Goal: Information Seeking & Learning: Learn about a topic

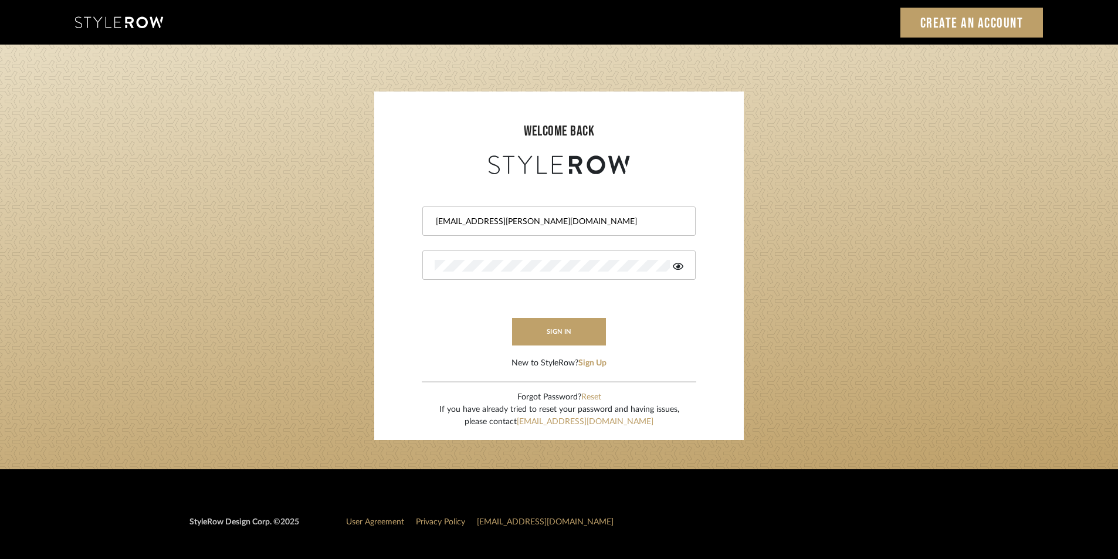
drag, startPoint x: 0, startPoint y: 0, endPoint x: 650, endPoint y: 226, distance: 688.7
click at [650, 226] on input "Shagarey@mancini-design.com" at bounding box center [558, 222] width 246 height 12
drag, startPoint x: 563, startPoint y: 219, endPoint x: 353, endPoint y: 221, distance: 210.0
click at [353, 221] on login-page "welcome back Shagarey@mancini-design.com sign in New to StyleRow? Sign Up Forgo…" at bounding box center [559, 257] width 1118 height 425
type input "Stylerowprojects1@mancini-design.com"
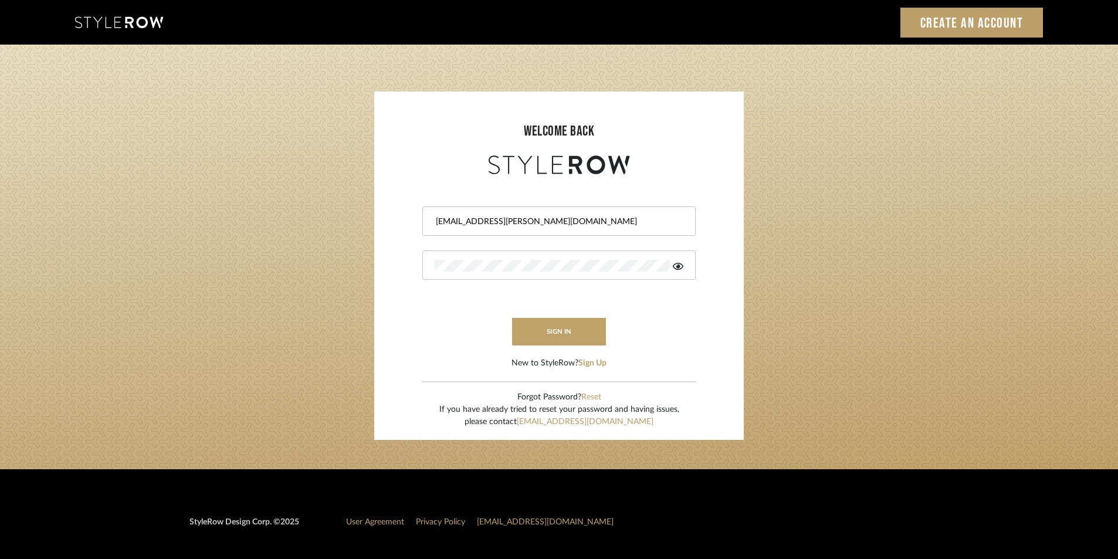
click at [684, 270] on div at bounding box center [558, 264] width 273 height 29
click at [682, 268] on icon at bounding box center [678, 266] width 11 height 7
drag, startPoint x: 537, startPoint y: 273, endPoint x: 381, endPoint y: 270, distance: 156.6
click at [381, 270] on sr-login "welcome back Stylerowprojects1@mancini-design.com sign in New to StyleRow? Sign…" at bounding box center [559, 266] width 370 height 348
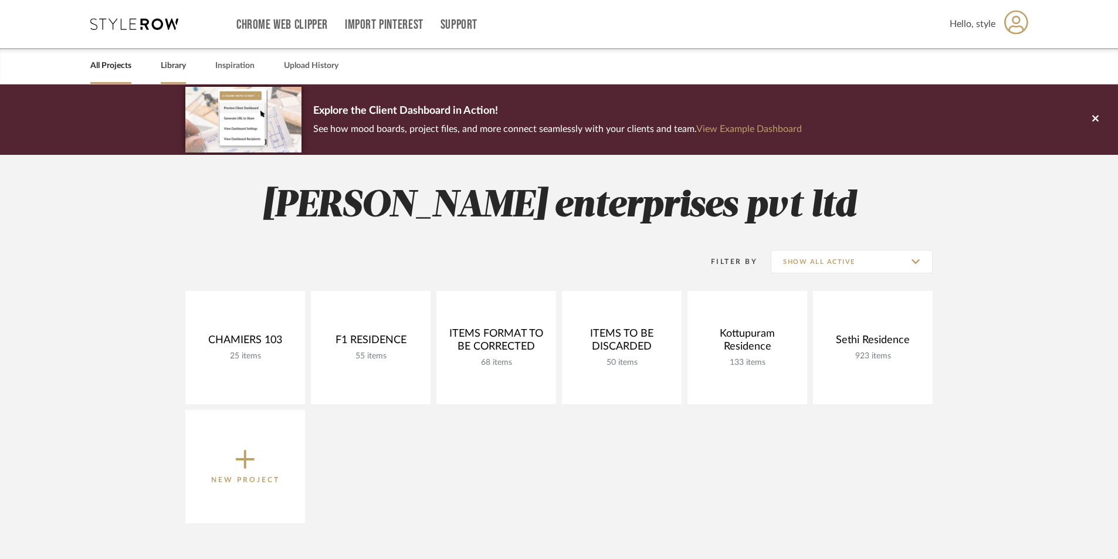
click at [177, 70] on link "Library" at bounding box center [173, 66] width 25 height 16
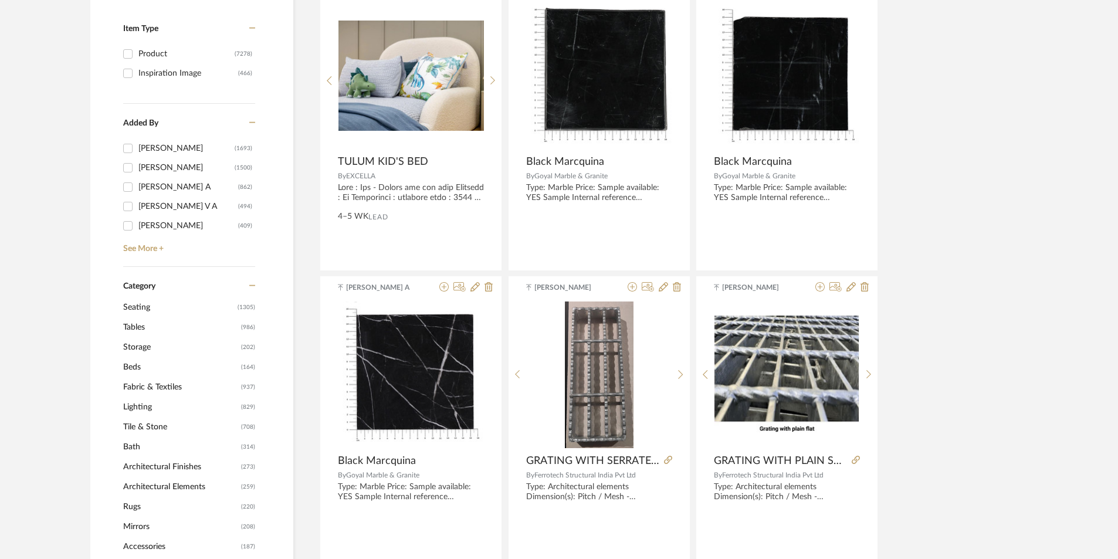
scroll to position [293, 0]
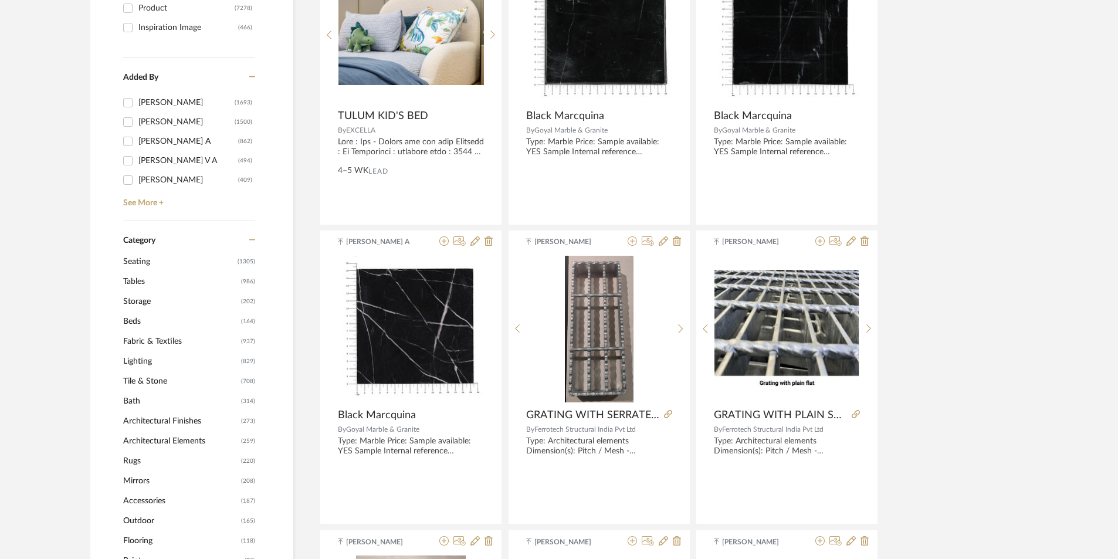
click at [141, 280] on span "Tables" at bounding box center [180, 282] width 115 height 20
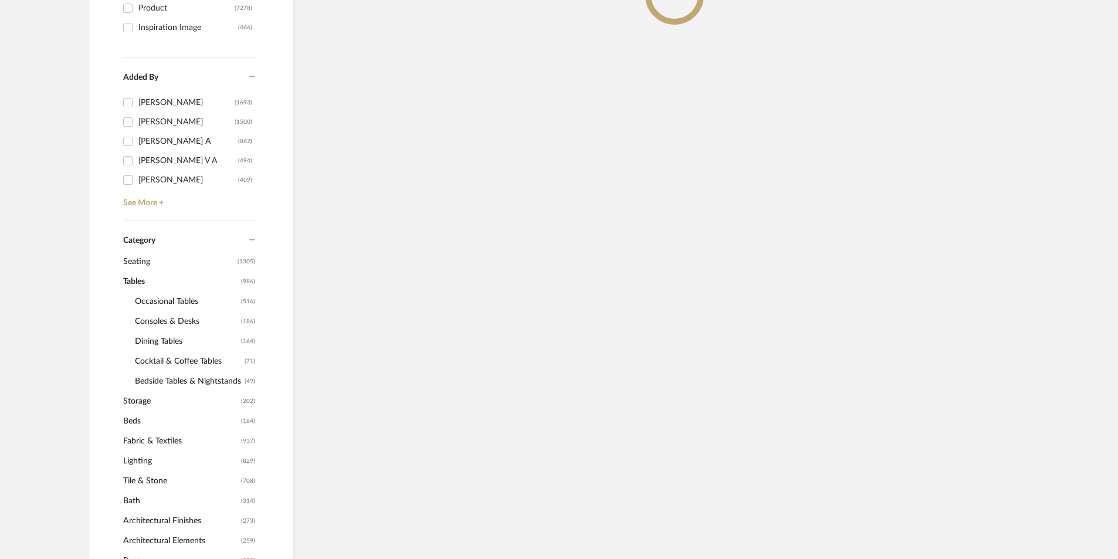
click at [168, 311] on span "Consoles & Desks" at bounding box center [186, 321] width 103 height 20
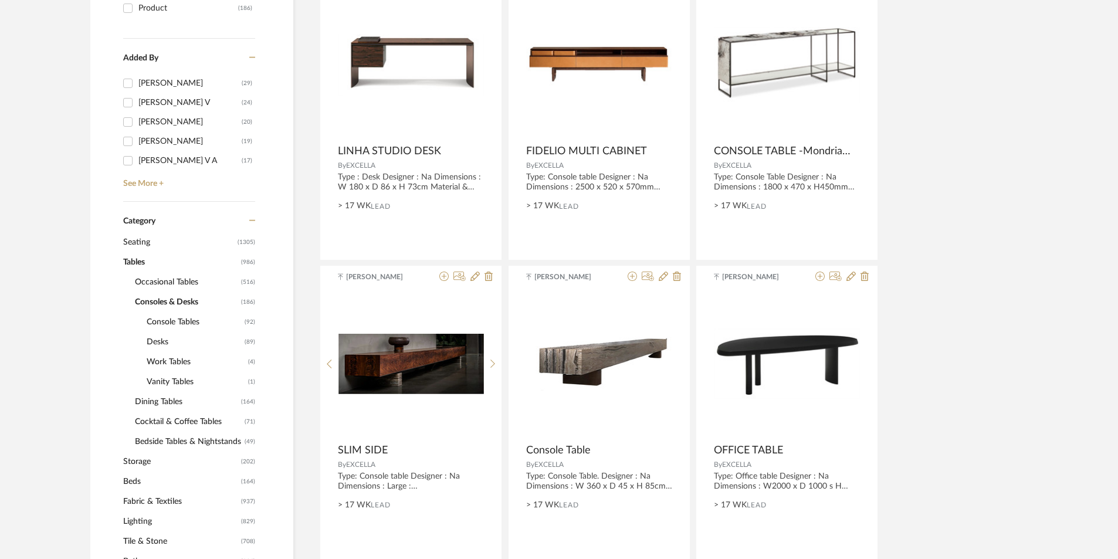
click at [187, 278] on span "Occasional Tables" at bounding box center [186, 282] width 103 height 20
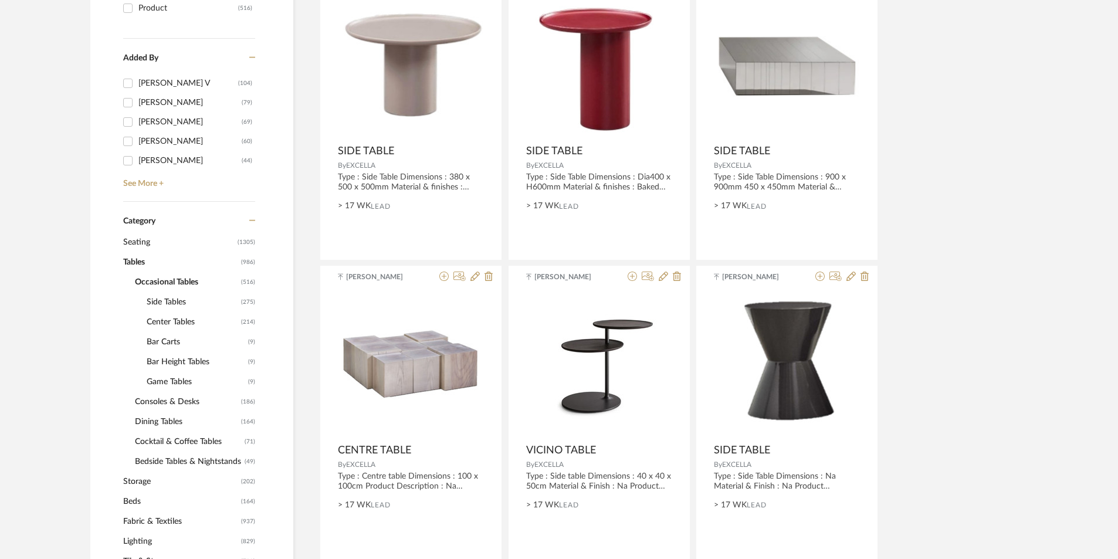
click at [179, 317] on span "Center Tables" at bounding box center [193, 322] width 92 height 20
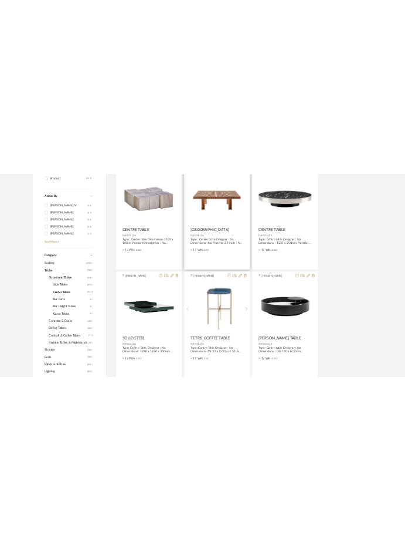
scroll to position [311, 0]
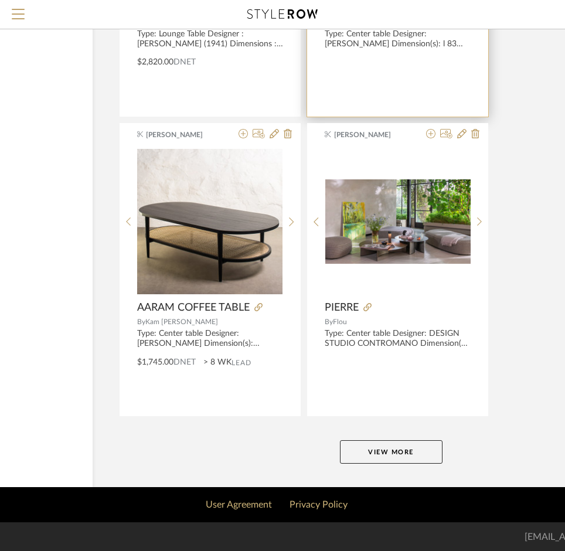
scroll to position [4299, 145]
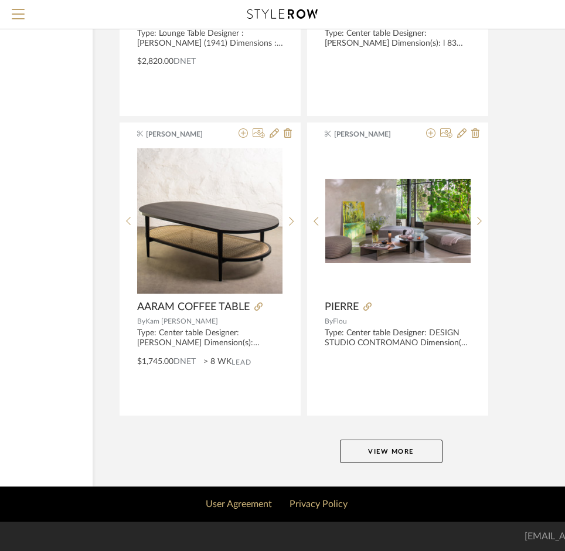
click at [401, 446] on button "View More" at bounding box center [391, 451] width 103 height 23
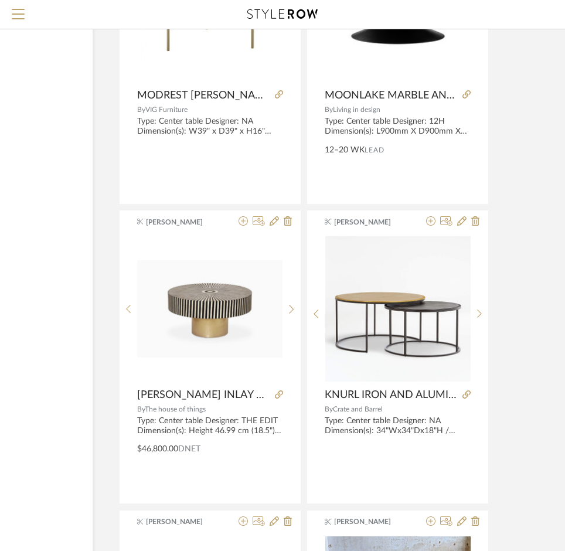
scroll to position [6117, 145]
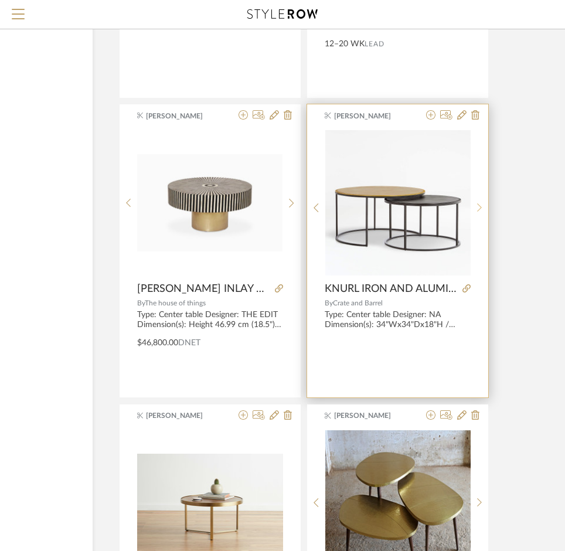
click at [413, 213] on div at bounding box center [480, 208] width 18 height 156
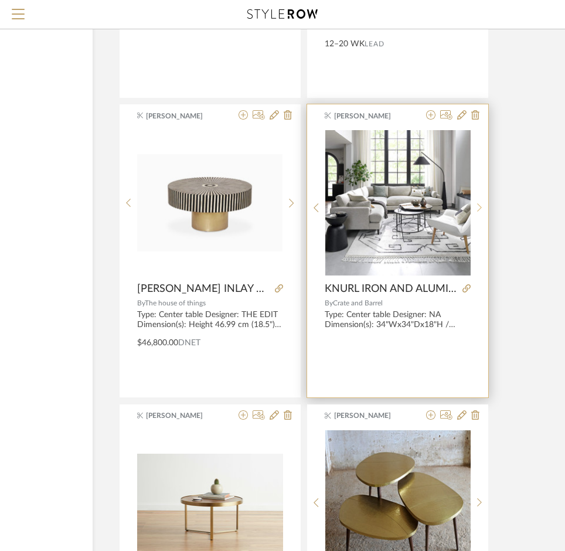
click at [413, 213] on div at bounding box center [480, 208] width 18 height 156
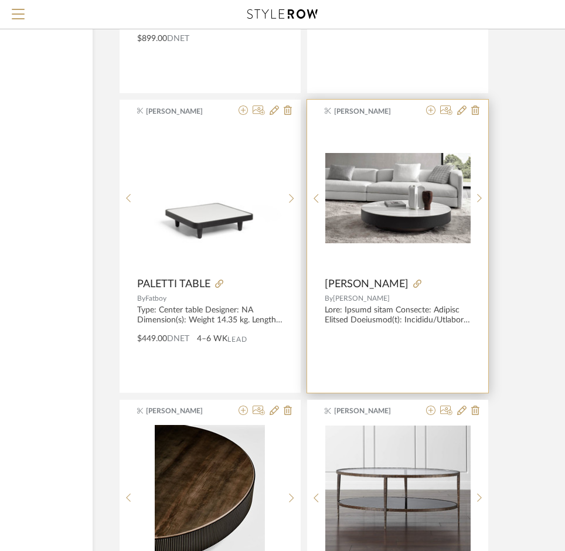
scroll to position [8581, 145]
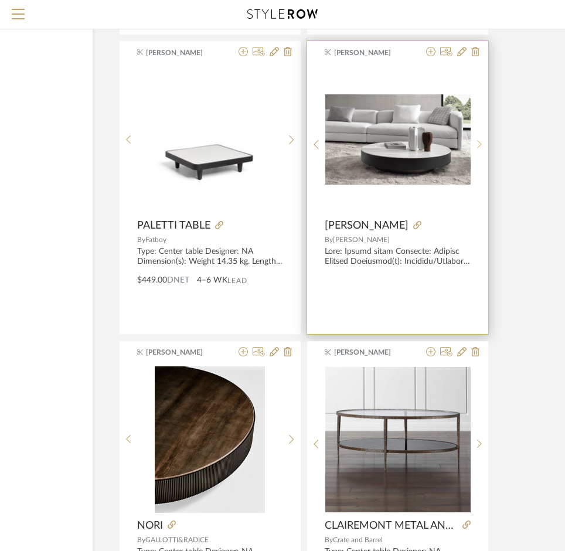
click at [413, 140] on icon at bounding box center [479, 145] width 5 height 10
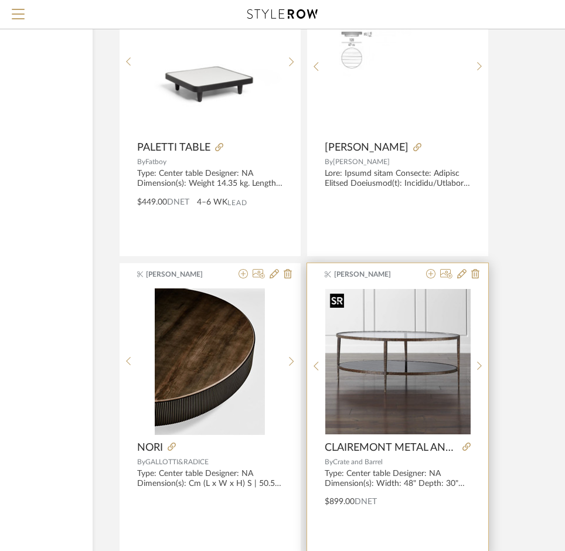
scroll to position [8799, 145]
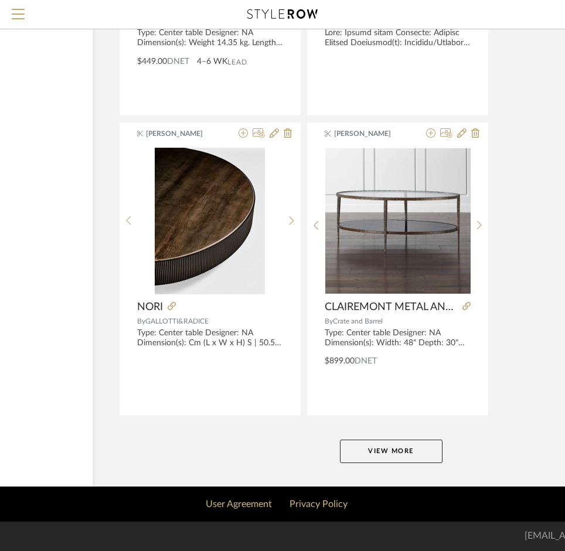
click at [408, 452] on button "View More" at bounding box center [391, 451] width 103 height 23
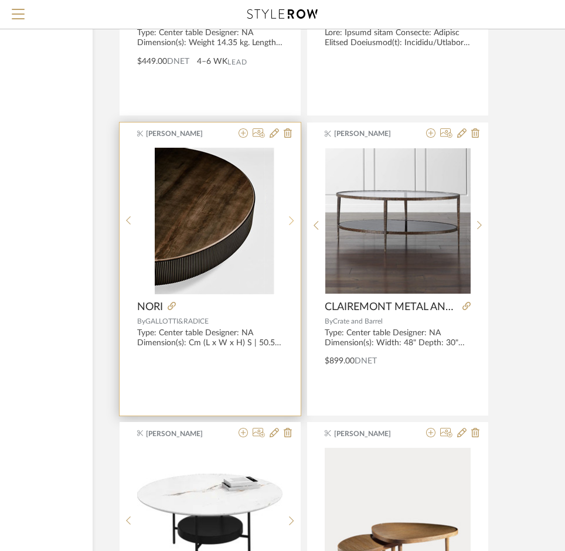
click at [289, 216] on div at bounding box center [292, 221] width 18 height 147
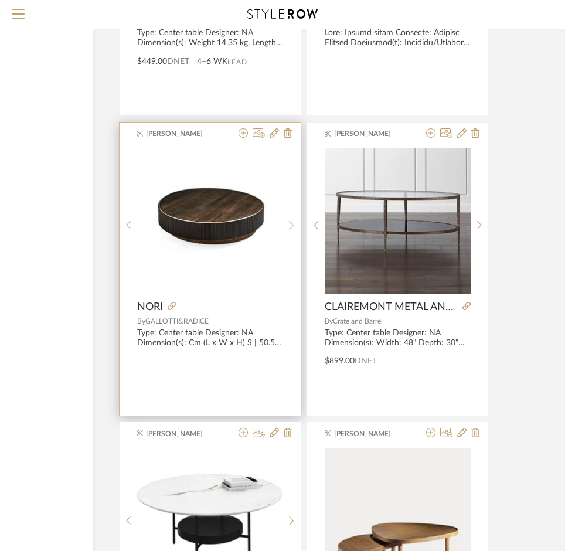
click at [289, 216] on div at bounding box center [292, 226] width 18 height 156
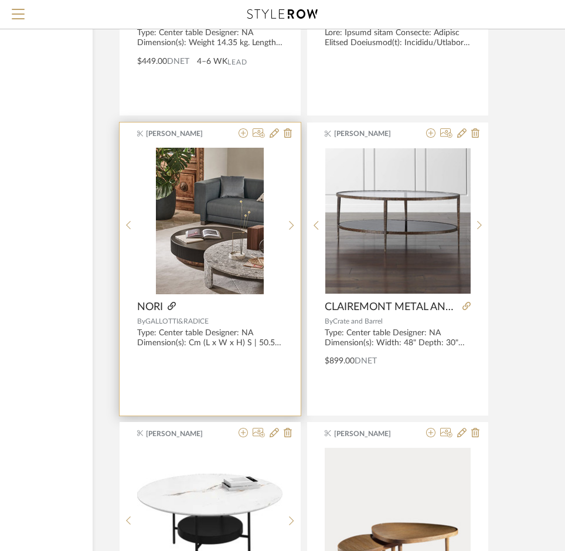
click at [172, 304] on icon at bounding box center [172, 306] width 8 height 8
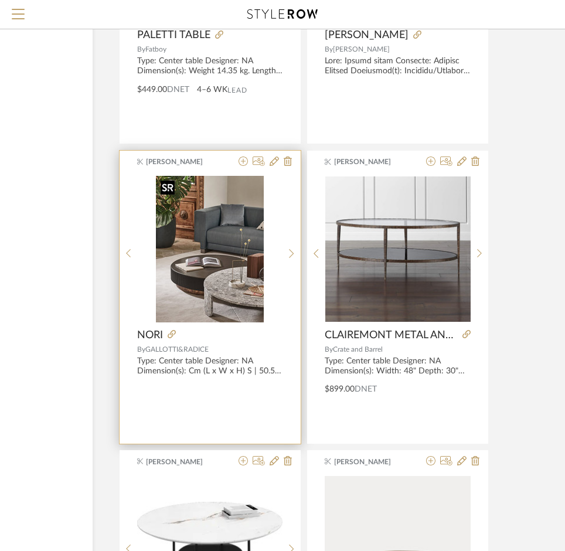
scroll to position [8741, 145]
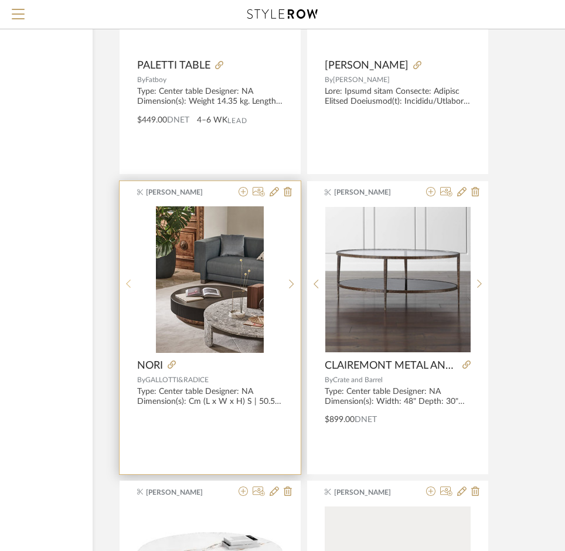
click at [128, 278] on div at bounding box center [129, 284] width 18 height 156
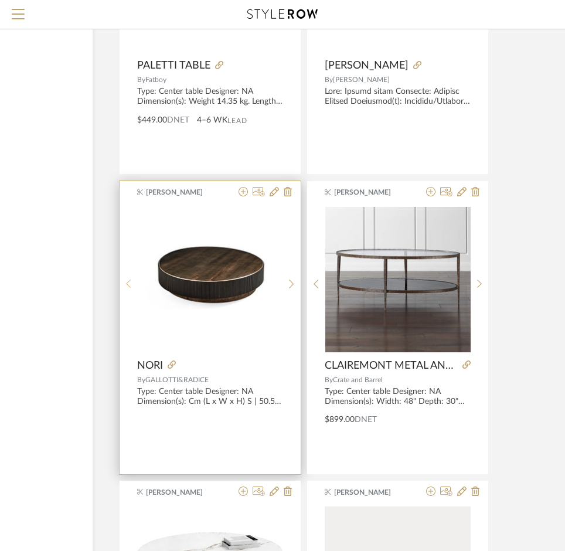
click at [128, 278] on div at bounding box center [129, 284] width 18 height 156
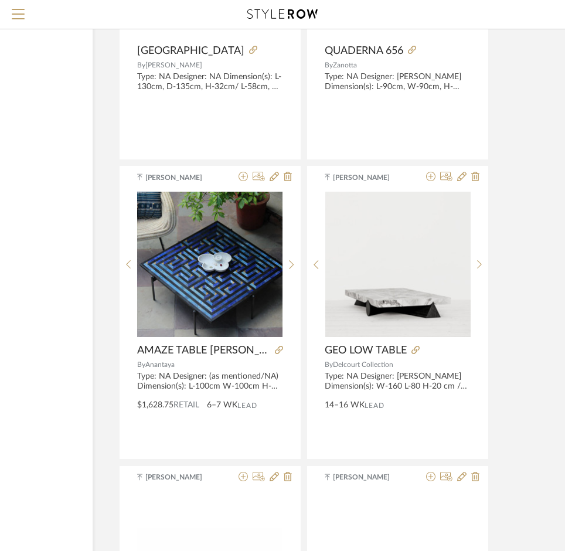
scroll to position [10852, 145]
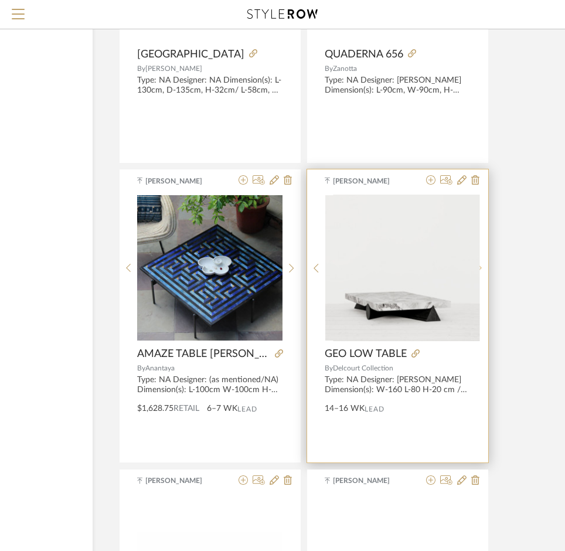
click at [413, 272] on sr-next-btn at bounding box center [480, 268] width 18 height 10
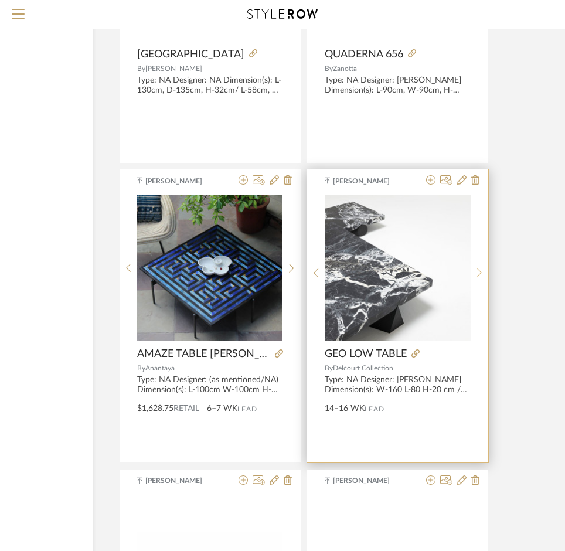
click at [413, 272] on sr-next-btn at bounding box center [480, 273] width 18 height 10
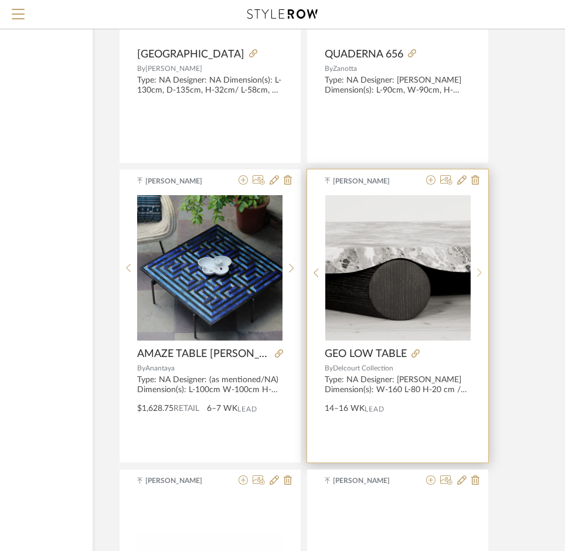
click at [413, 272] on sr-next-btn at bounding box center [480, 273] width 18 height 10
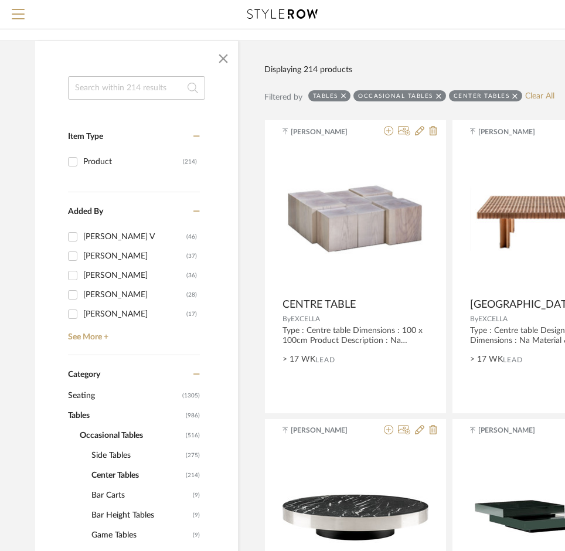
scroll to position [117, 0]
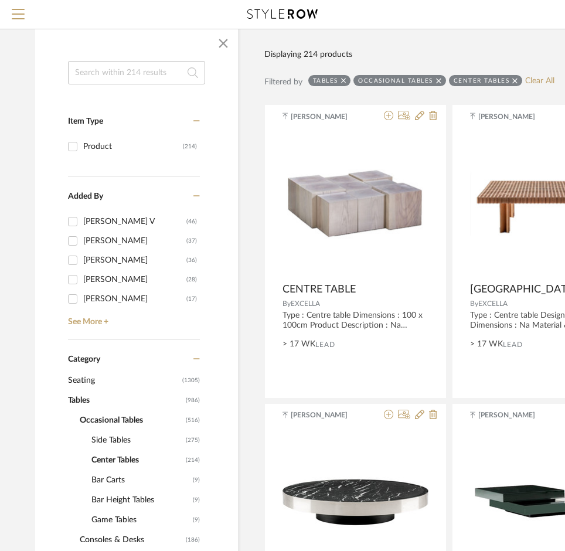
click at [73, 382] on span "Seating" at bounding box center [123, 381] width 111 height 20
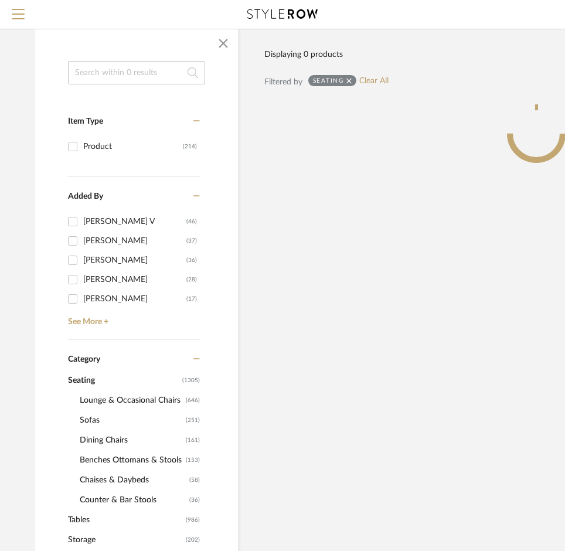
click at [107, 420] on span "Sofas" at bounding box center [131, 421] width 103 height 20
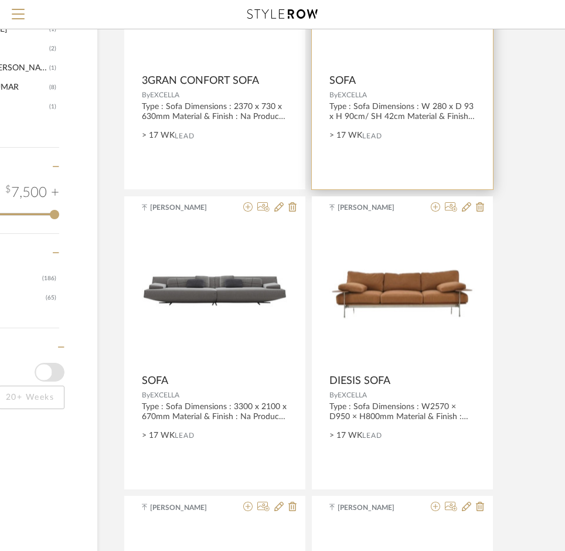
scroll to position [1642, 141]
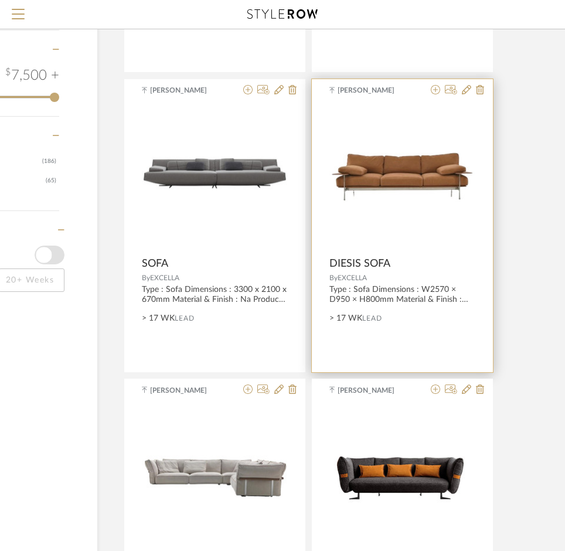
drag, startPoint x: 326, startPoint y: 260, endPoint x: 372, endPoint y: 279, distance: 50.0
click at [372, 279] on div "[PERSON_NAME] DIESIS SOFA By EXCELLA Type : Sofa Dimensions : W2570 × D950 × H8…" at bounding box center [402, 225] width 181 height 293
copy div "DIESIS SOFA By EXCELLA"
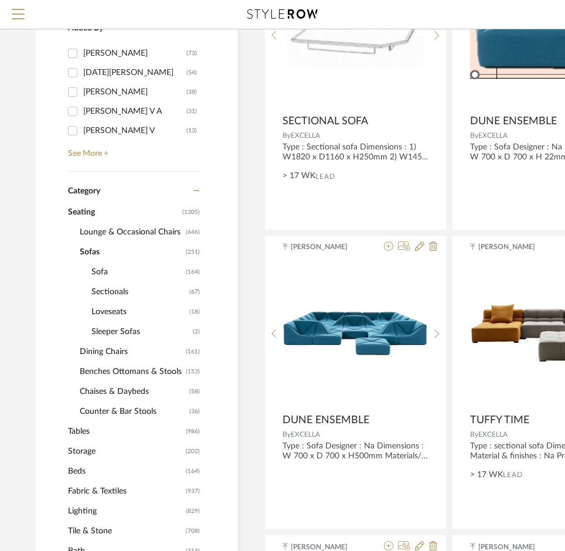
scroll to position [281, 0]
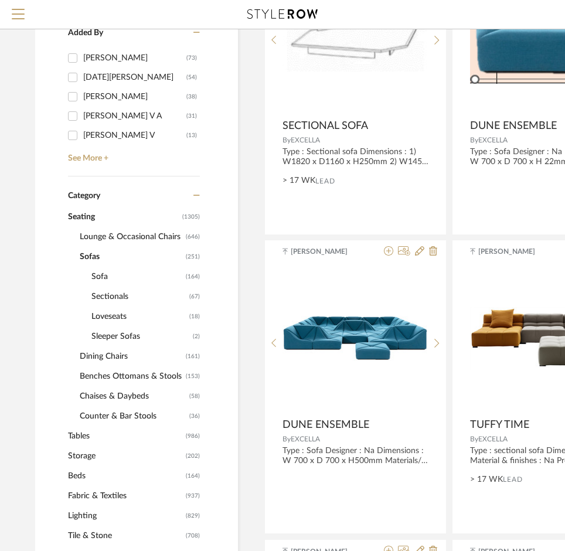
drag, startPoint x: 83, startPoint y: 439, endPoint x: 90, endPoint y: 439, distance: 7.0
click at [83, 439] on span "Tables" at bounding box center [125, 436] width 115 height 20
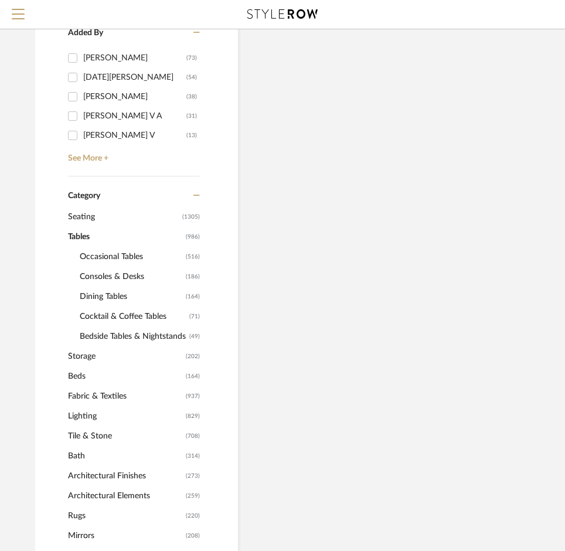
click at [111, 253] on span "Occasional Tables" at bounding box center [131, 257] width 103 height 20
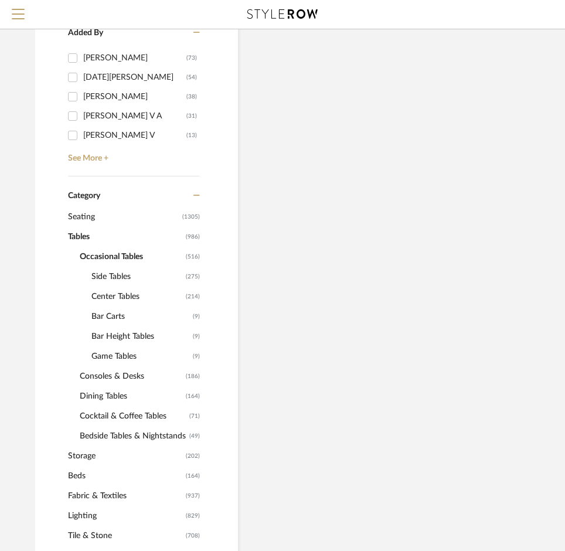
click at [115, 295] on span "Center Tables" at bounding box center [138, 297] width 92 height 20
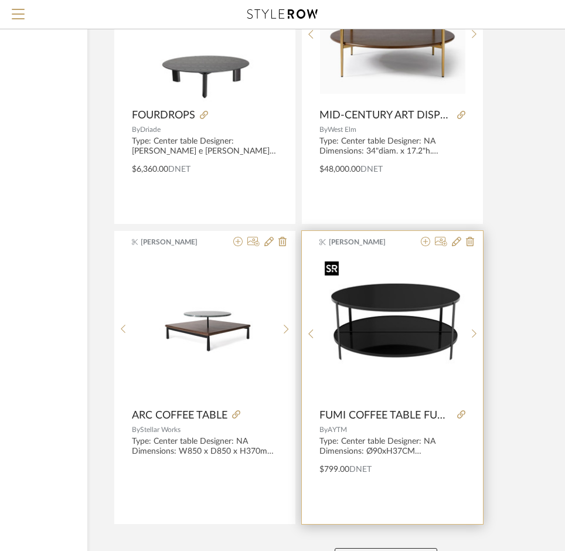
scroll to position [5199, 151]
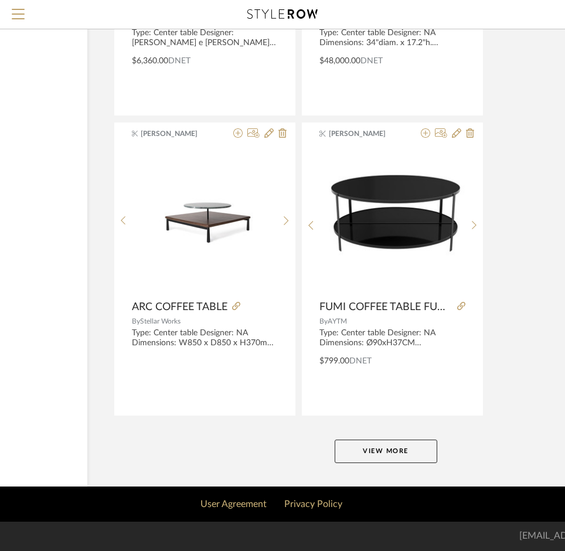
click at [398, 445] on button "View More" at bounding box center [386, 451] width 103 height 23
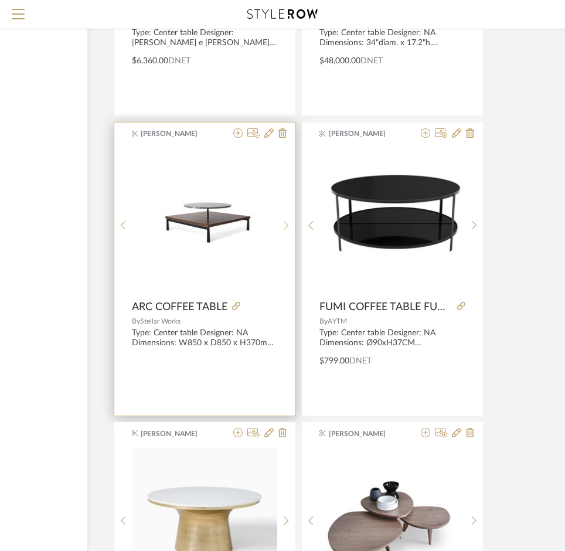
click at [284, 228] on icon at bounding box center [286, 226] width 5 height 10
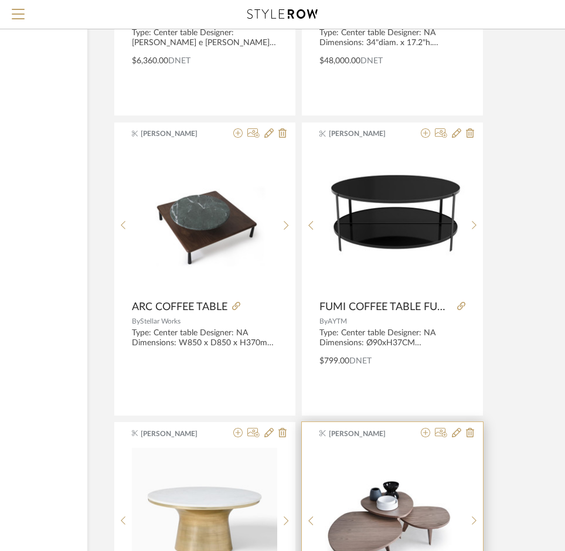
scroll to position [5434, 151]
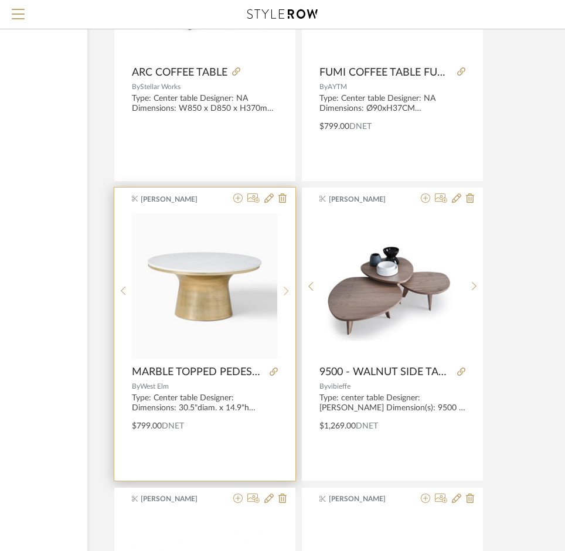
click at [282, 286] on sr-next-btn at bounding box center [286, 291] width 18 height 10
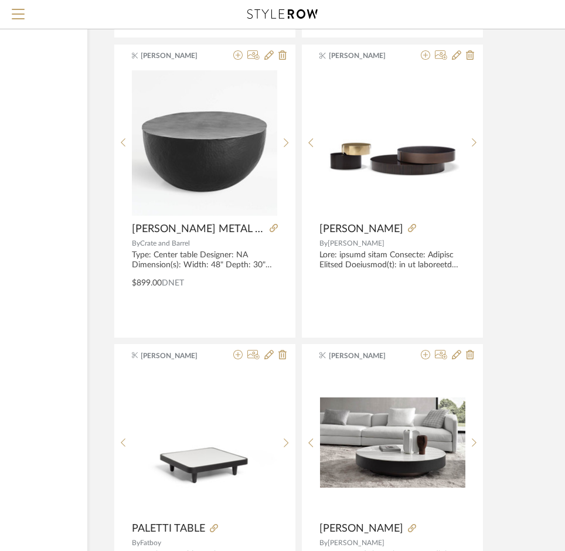
scroll to position [8249, 151]
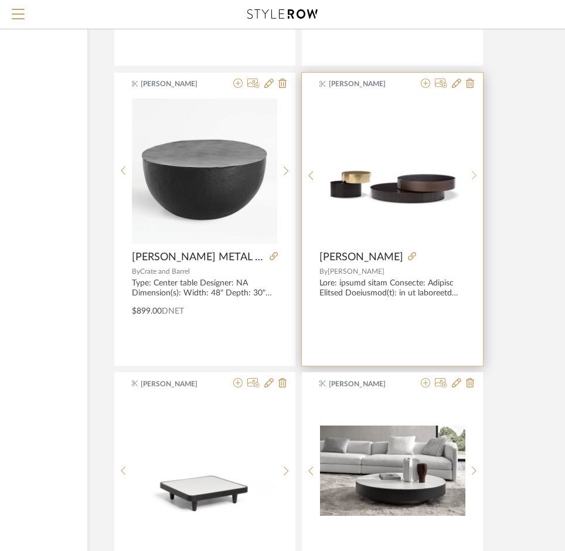
click at [413, 181] on div at bounding box center [475, 176] width 18 height 156
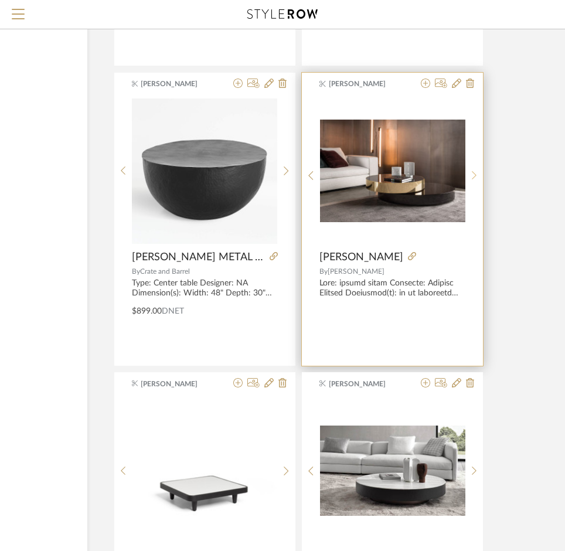
click at [413, 181] on div at bounding box center [475, 176] width 18 height 156
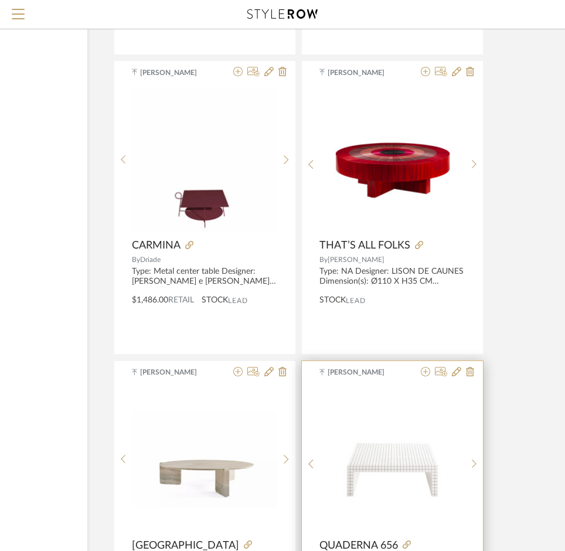
scroll to position [10595, 151]
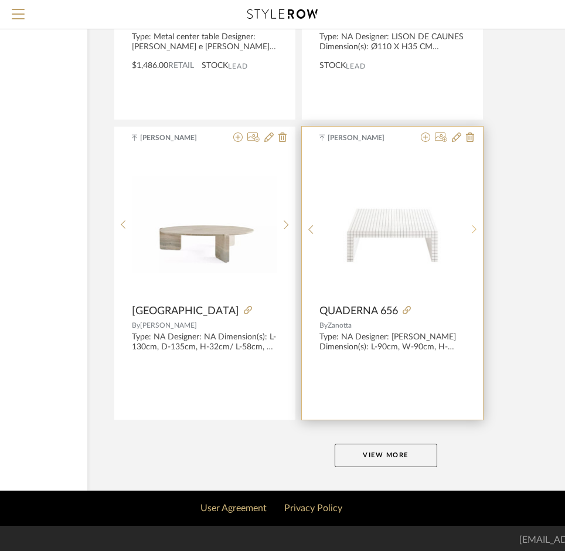
click at [413, 225] on sr-next-btn at bounding box center [475, 230] width 18 height 10
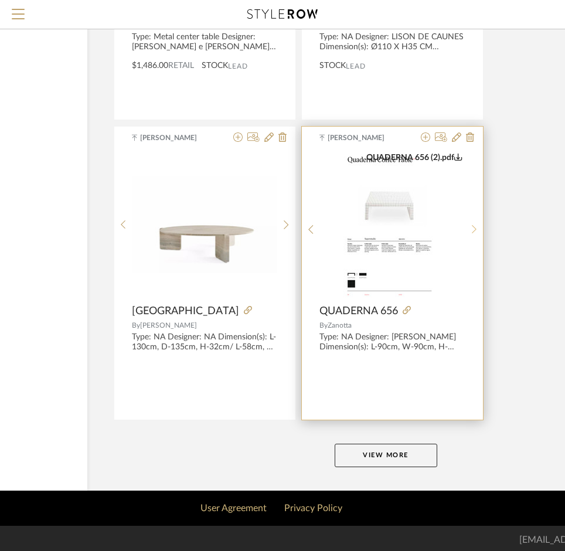
click at [413, 231] on sr-next-btn at bounding box center [475, 230] width 18 height 10
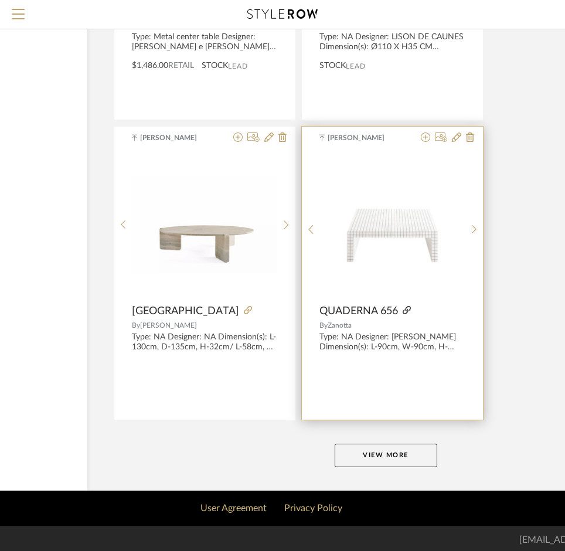
click at [406, 312] on icon at bounding box center [407, 310] width 8 height 8
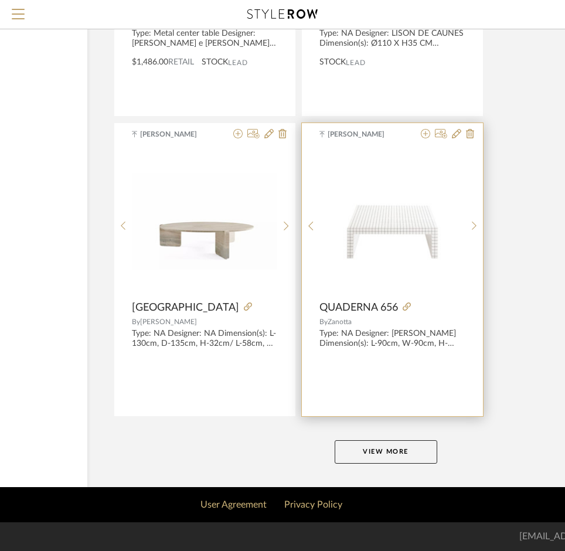
scroll to position [10599, 151]
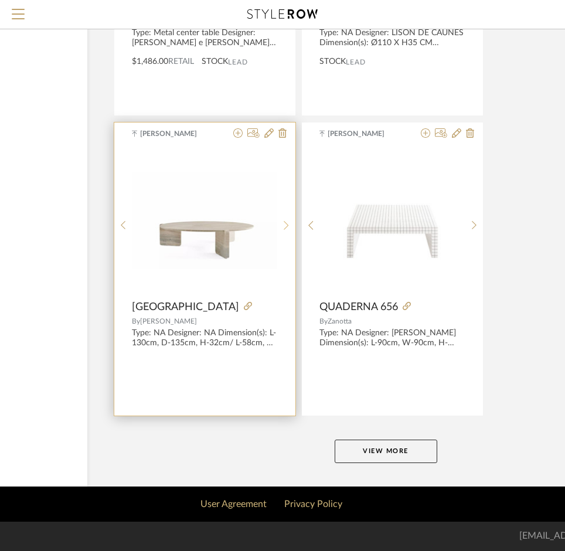
click at [287, 228] on icon at bounding box center [286, 226] width 5 height 10
click at [277, 229] on sr-next-btn at bounding box center [286, 226] width 18 height 10
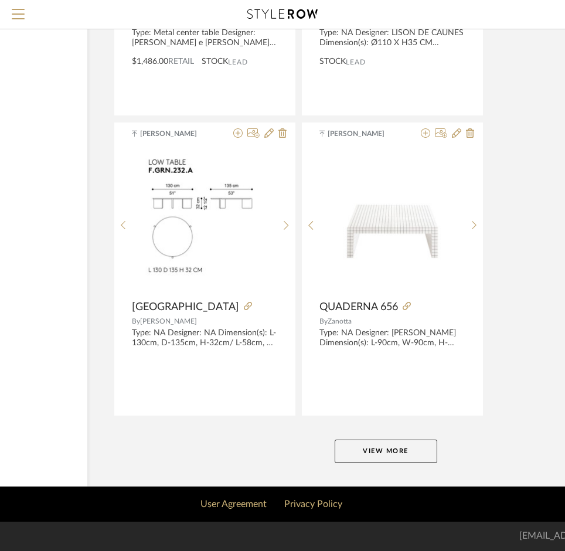
click at [380, 455] on button "View More" at bounding box center [386, 451] width 103 height 23
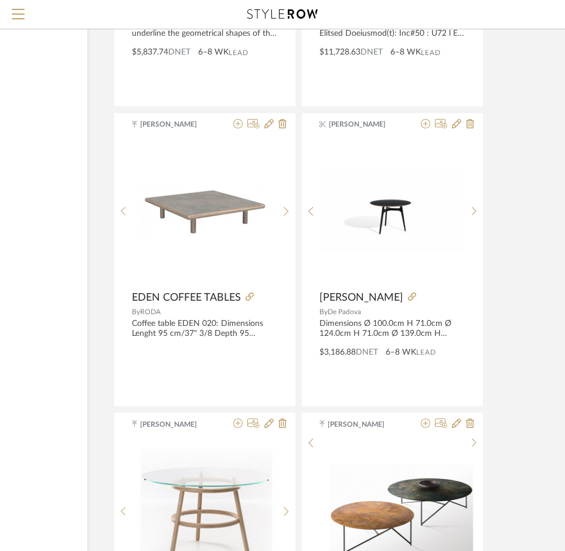
scroll to position [12476, 151]
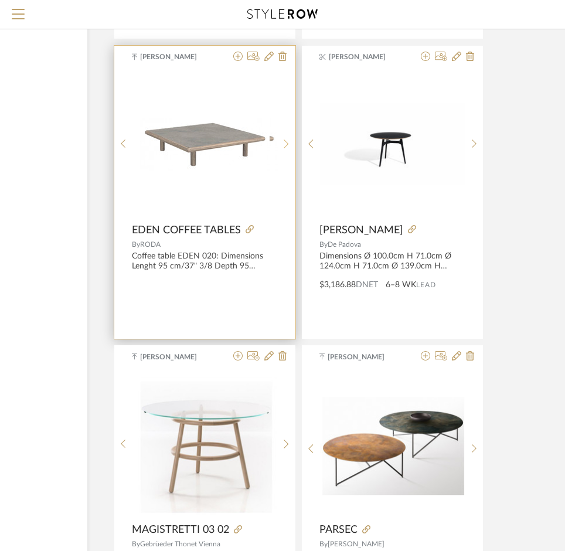
click at [288, 147] on icon at bounding box center [286, 144] width 5 height 10
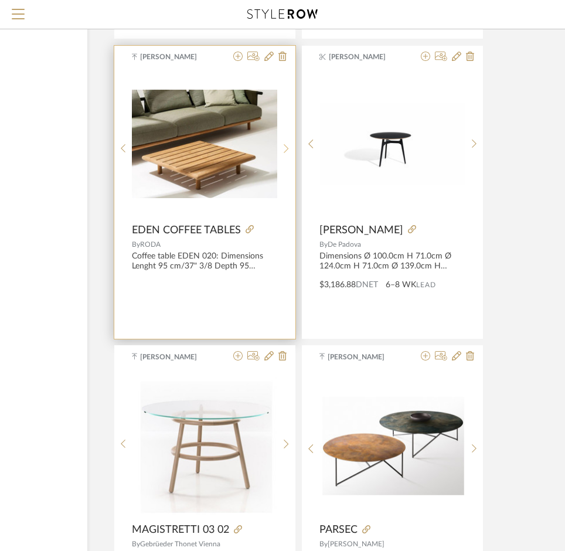
click at [288, 147] on icon at bounding box center [286, 149] width 5 height 10
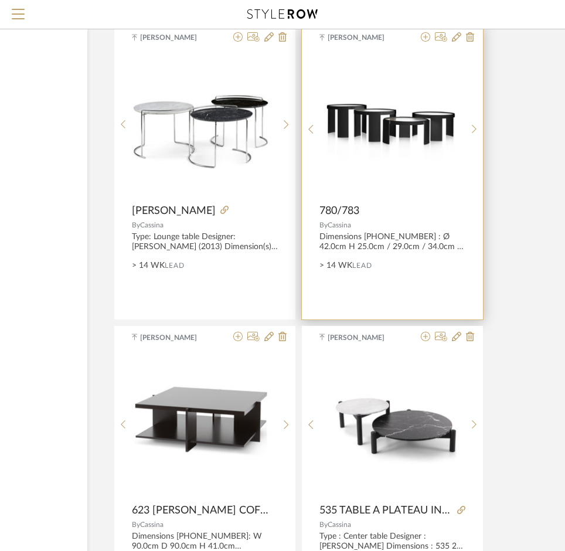
scroll to position [14353, 151]
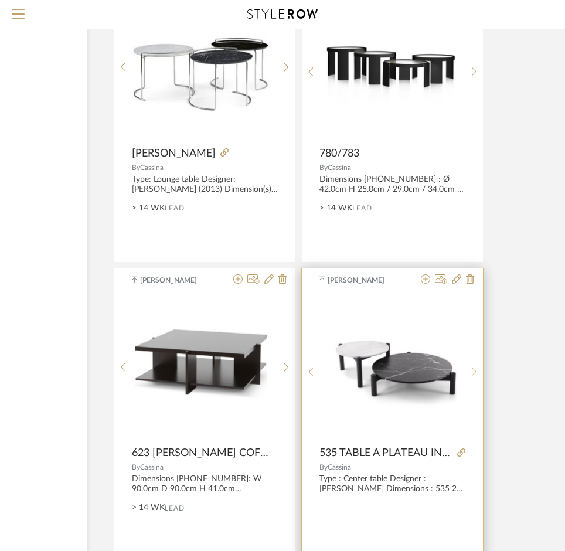
click at [413, 377] on sr-next-btn at bounding box center [475, 372] width 18 height 10
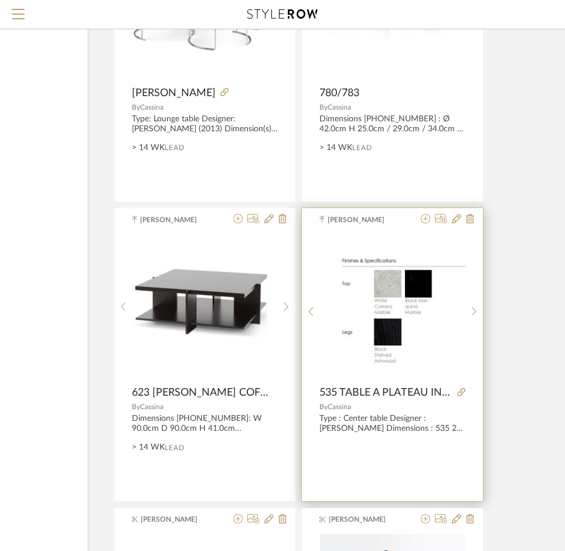
scroll to position [14471, 151]
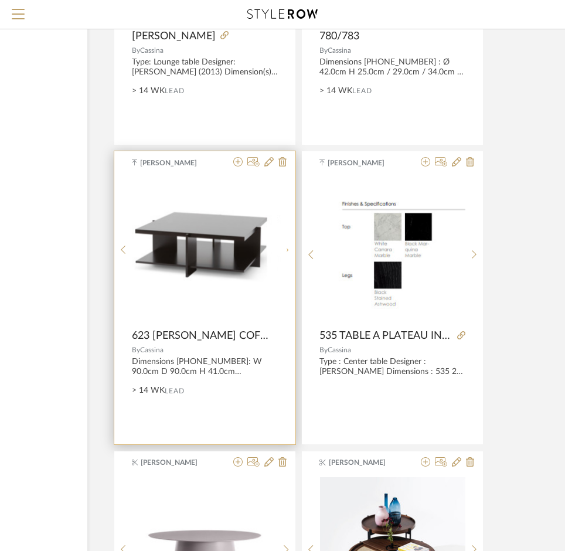
click at [289, 246] on div at bounding box center [286, 250] width 18 height 147
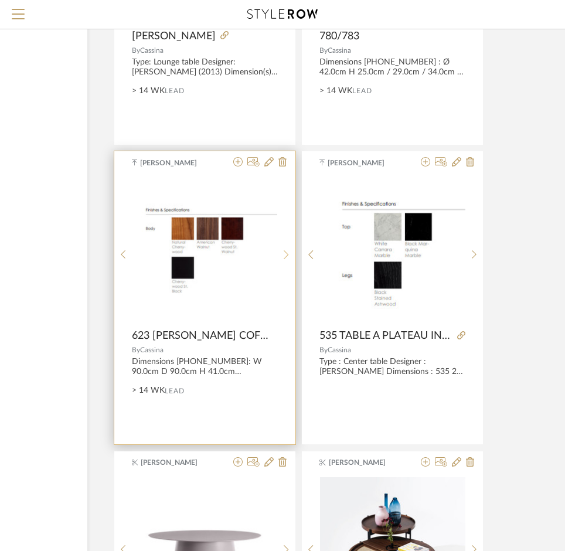
click at [289, 246] on div at bounding box center [286, 255] width 18 height 156
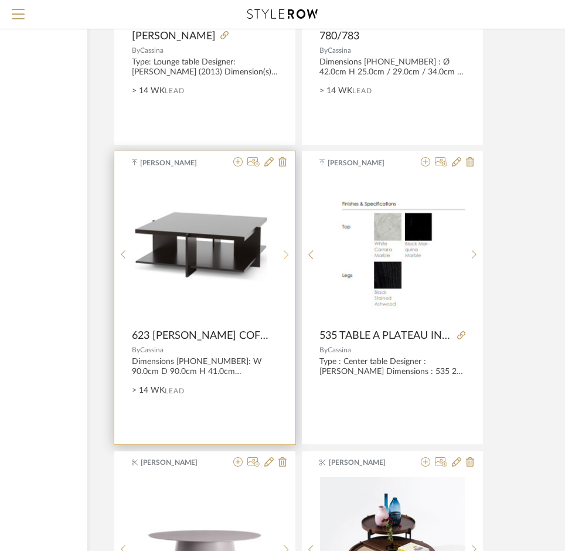
click at [289, 246] on div at bounding box center [286, 255] width 18 height 156
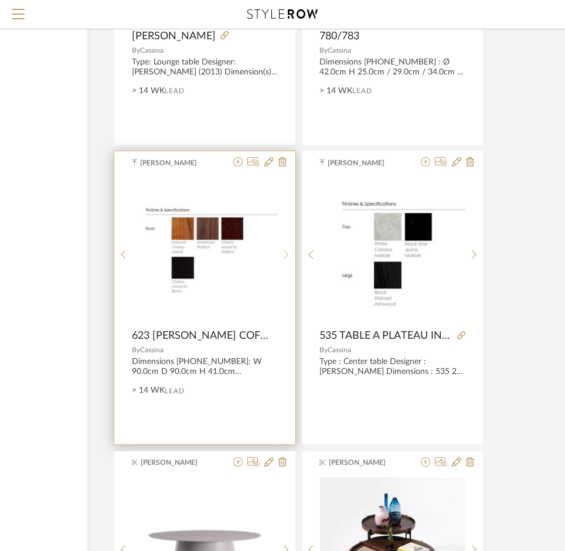
click at [289, 246] on div at bounding box center [286, 255] width 18 height 156
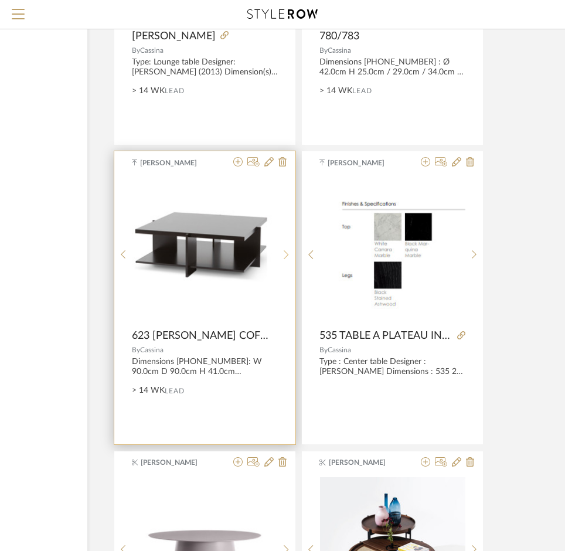
click at [290, 259] on sr-next-btn at bounding box center [286, 255] width 18 height 10
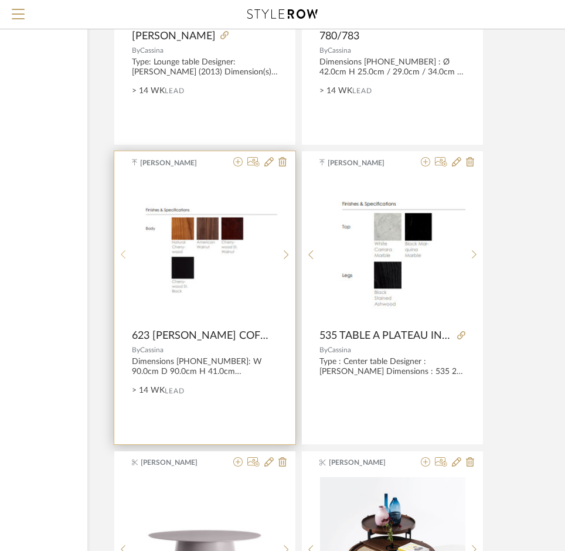
click at [129, 257] on sr-prev-btn at bounding box center [123, 255] width 18 height 10
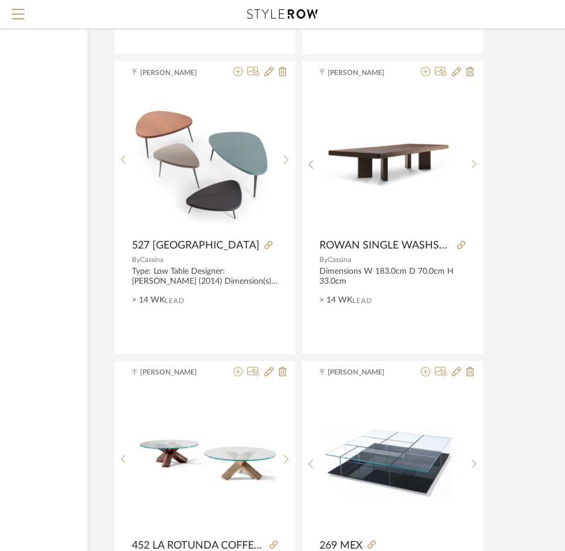
scroll to position [16000, 151]
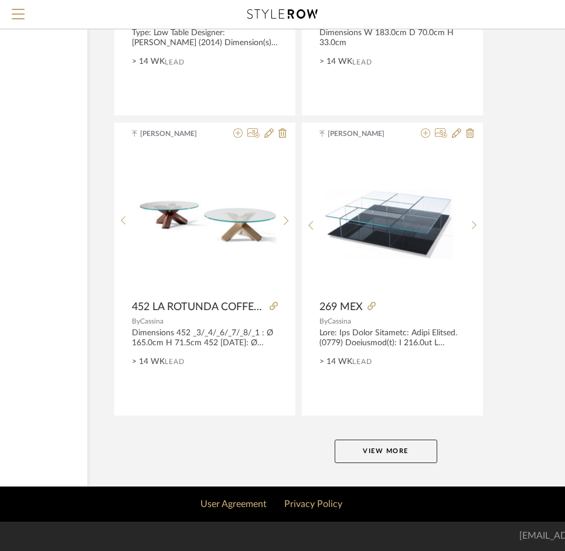
click at [399, 456] on button "View More" at bounding box center [386, 451] width 103 height 23
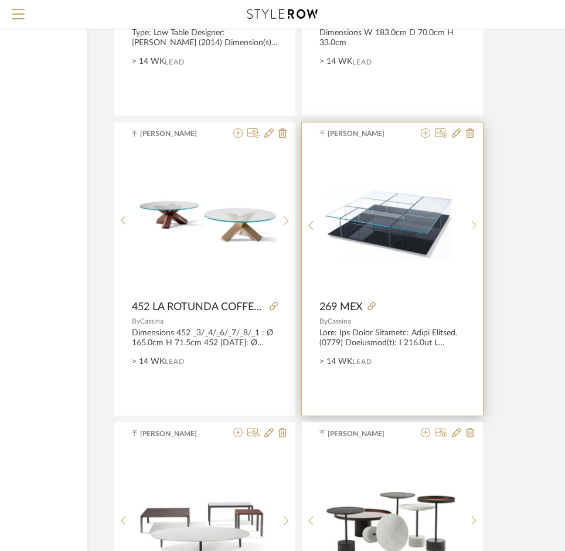
click at [413, 223] on icon at bounding box center [474, 225] width 5 height 9
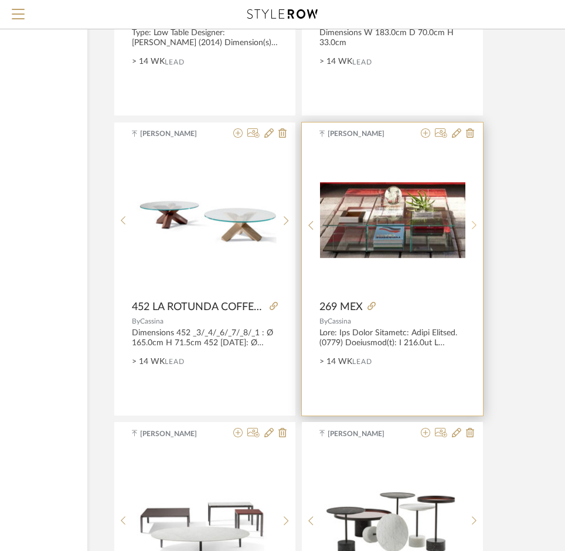
click at [413, 223] on icon at bounding box center [474, 225] width 5 height 9
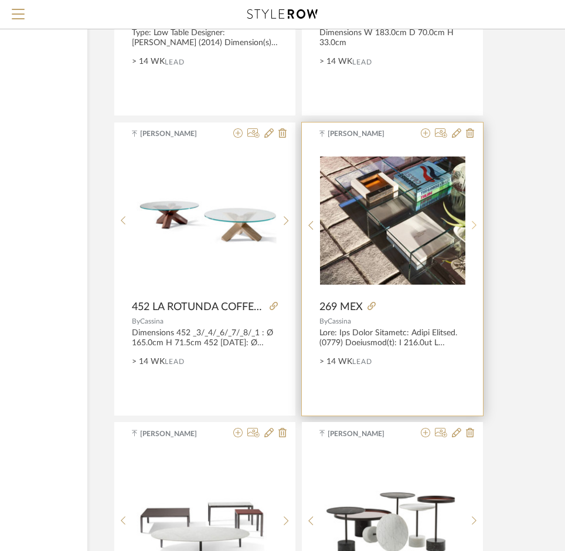
click at [413, 226] on sr-next-btn at bounding box center [475, 226] width 18 height 10
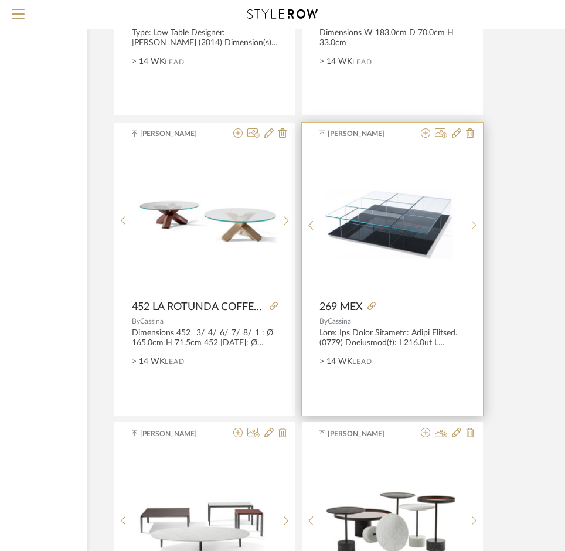
click at [413, 226] on sr-next-btn at bounding box center [475, 226] width 18 height 10
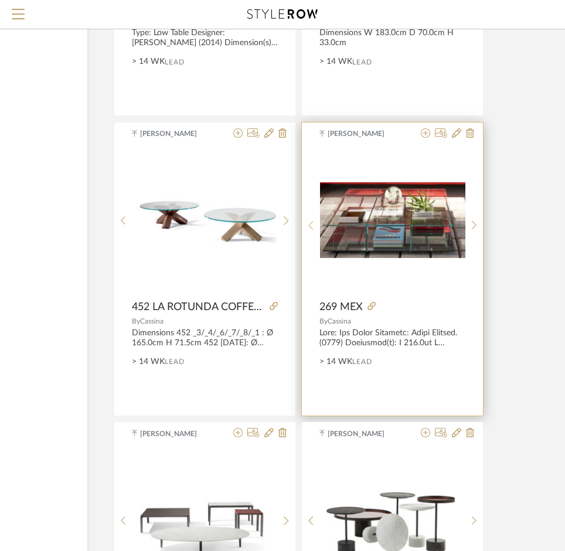
click at [309, 228] on icon at bounding box center [311, 226] width 5 height 10
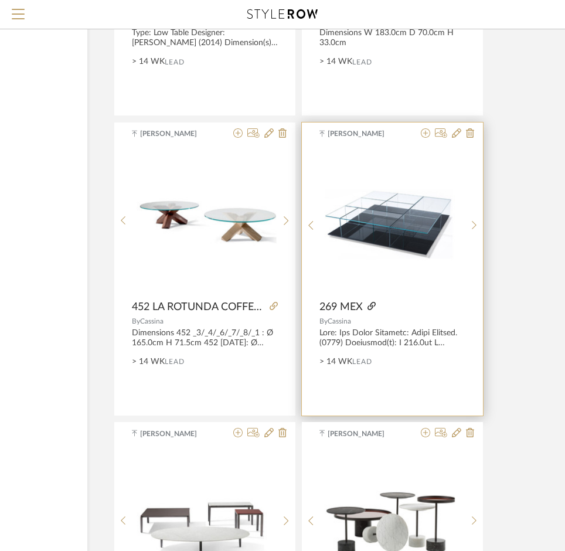
click at [374, 307] on icon at bounding box center [372, 306] width 8 height 8
click at [413, 226] on sr-next-btn at bounding box center [475, 226] width 18 height 10
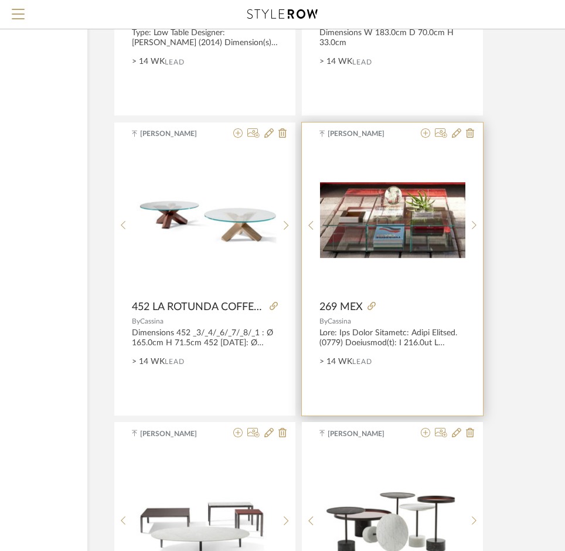
click at [388, 234] on img "1" at bounding box center [392, 220] width 145 height 77
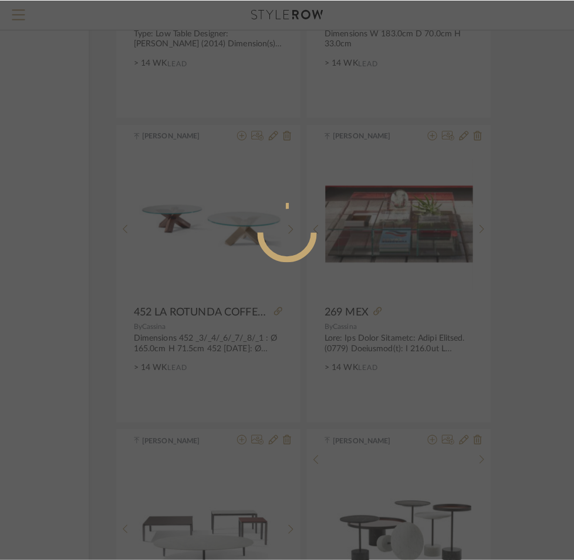
scroll to position [0, 0]
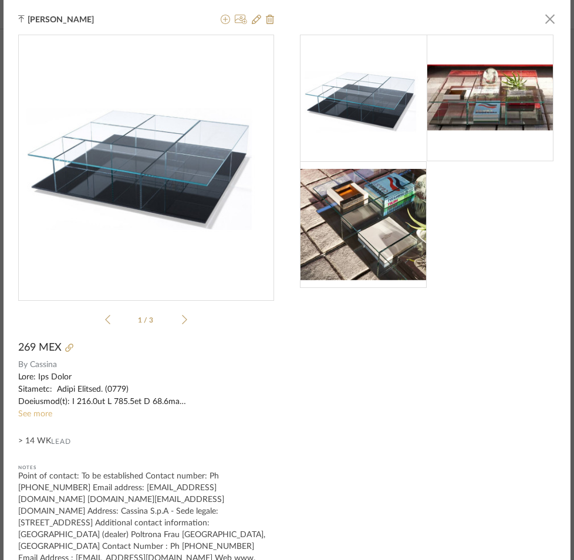
click at [27, 414] on link "See more" at bounding box center [35, 414] width 34 height 8
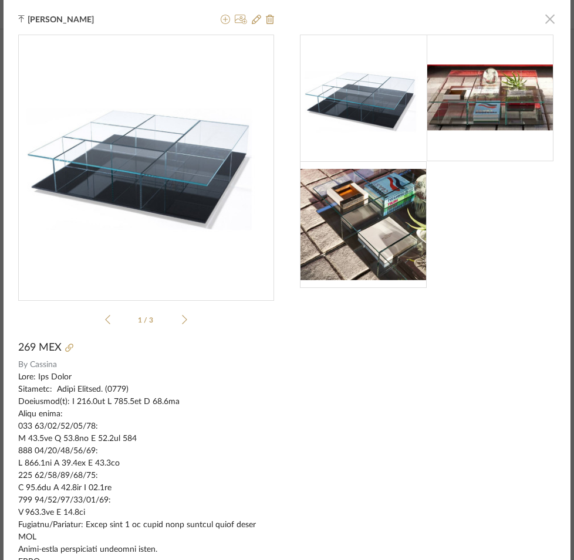
click at [413, 24] on span "button" at bounding box center [549, 18] width 23 height 23
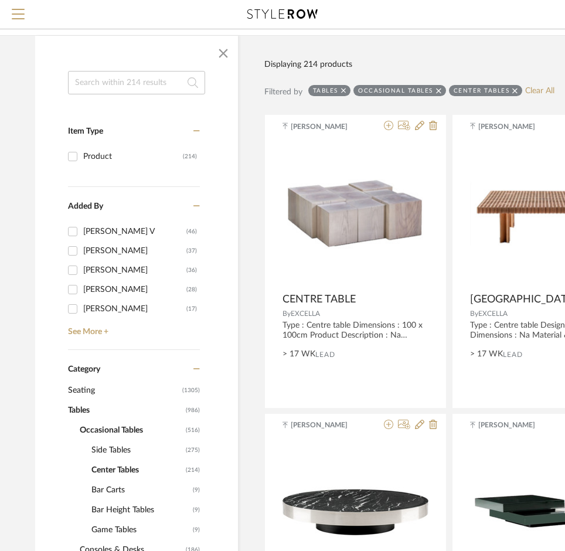
scroll to position [235, 0]
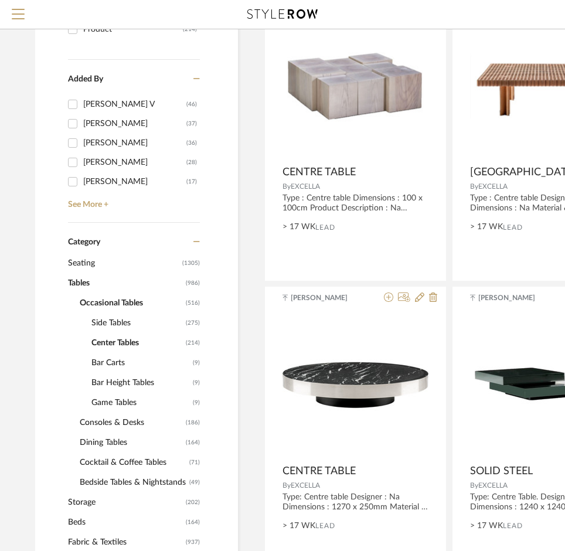
click at [104, 459] on span "Cocktail & Coffee Tables" at bounding box center [133, 463] width 107 height 20
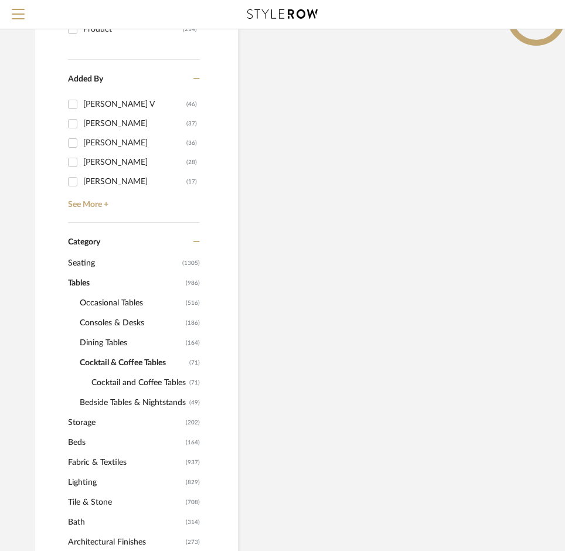
click at [123, 381] on span "Cocktail and Coffee Tables" at bounding box center [139, 383] width 95 height 20
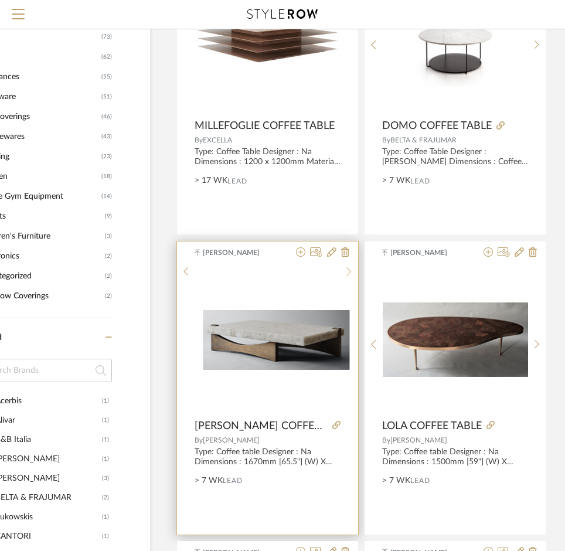
scroll to position [763, 88]
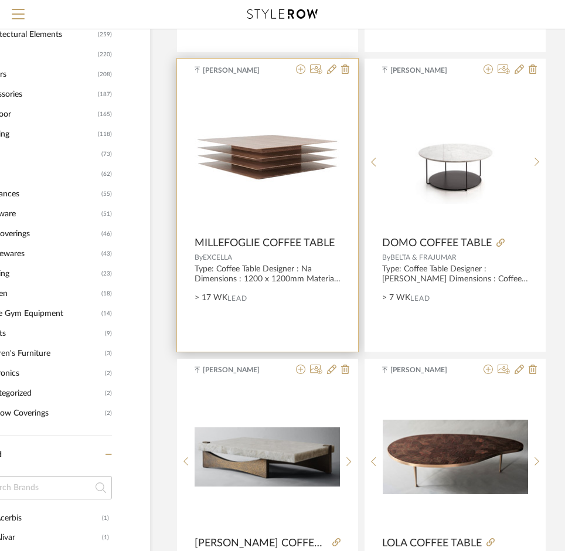
drag, startPoint x: 191, startPoint y: 242, endPoint x: 246, endPoint y: 256, distance: 57.3
click at [246, 256] on div "[PERSON_NAME] [PERSON_NAME] COFFEE TABLE By EXCELLA Type: Coffee Table Designer…" at bounding box center [267, 205] width 181 height 293
copy div "MILLEFOGLIE COFFEE TABLE By EXCELLA"
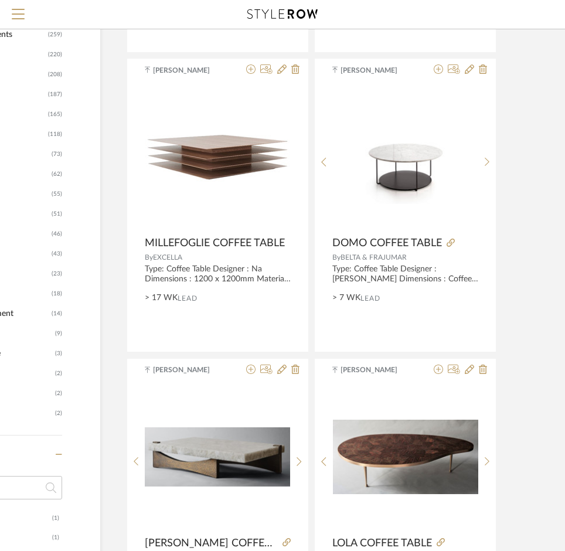
scroll to position [763, 140]
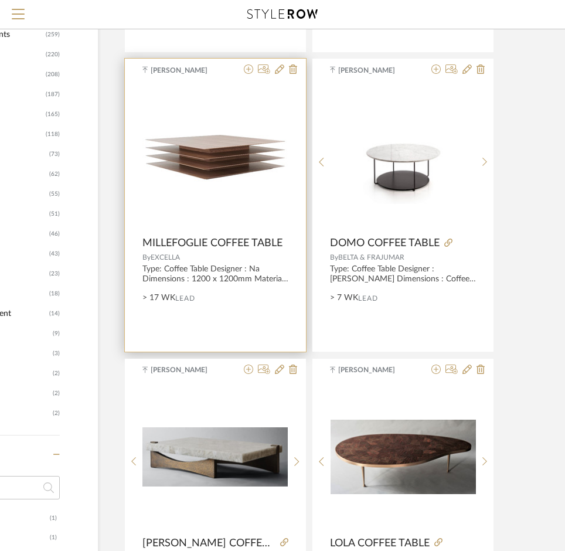
click at [219, 184] on img "0" at bounding box center [216, 157] width 146 height 63
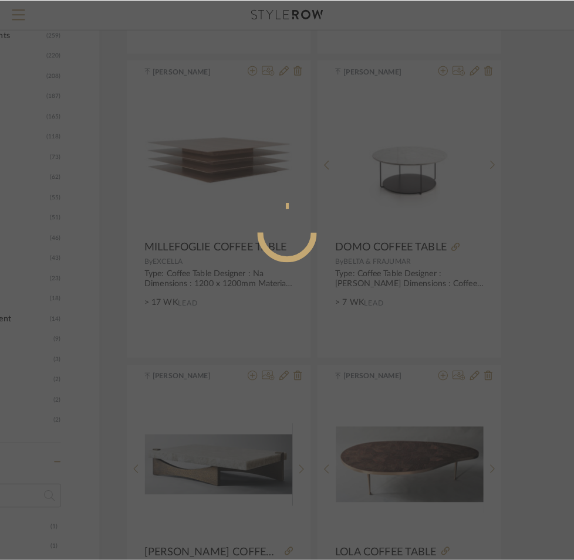
scroll to position [0, 0]
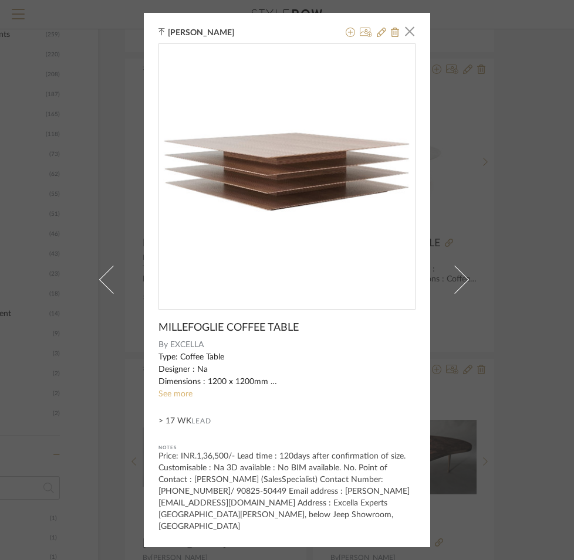
click at [175, 398] on link "See more" at bounding box center [175, 394] width 34 height 8
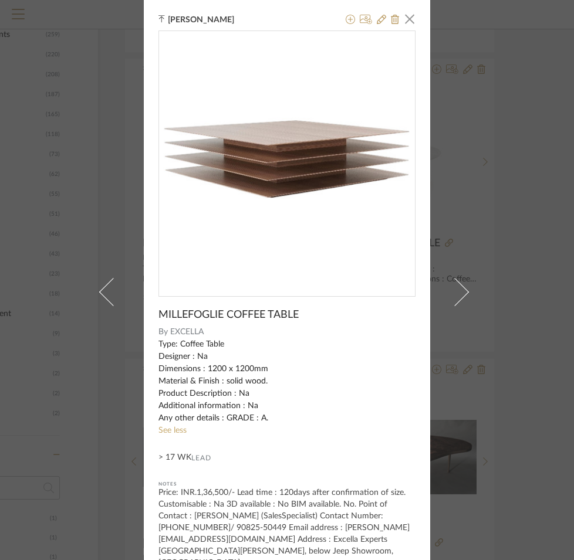
click at [413, 378] on div "[PERSON_NAME] × [PERSON_NAME] COFFEE TABLE By EXCELLA Type: Coffee Table Design…" at bounding box center [287, 280] width 574 height 560
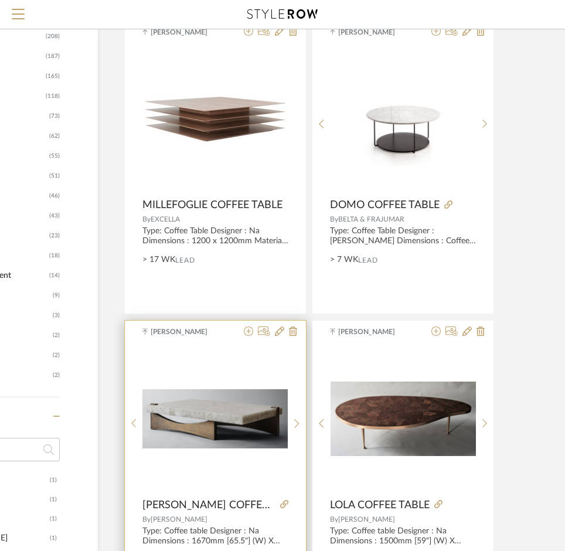
scroll to position [821, 140]
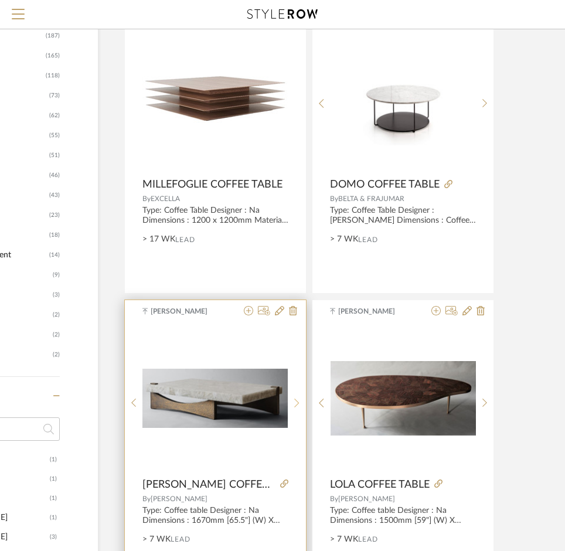
click at [292, 404] on sr-next-btn at bounding box center [297, 403] width 18 height 10
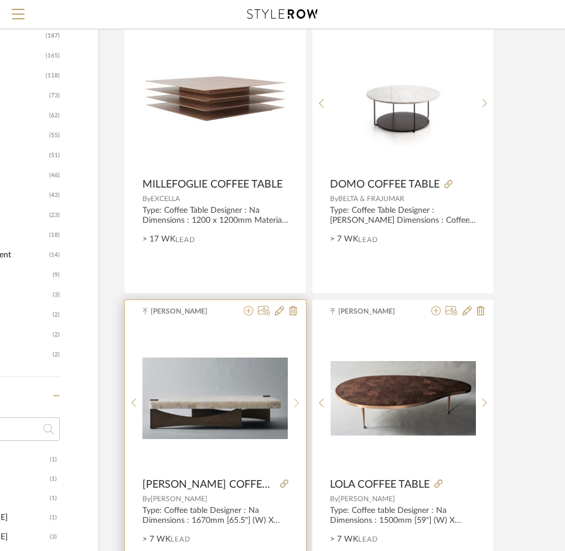
click at [292, 404] on sr-next-btn at bounding box center [297, 403] width 18 height 10
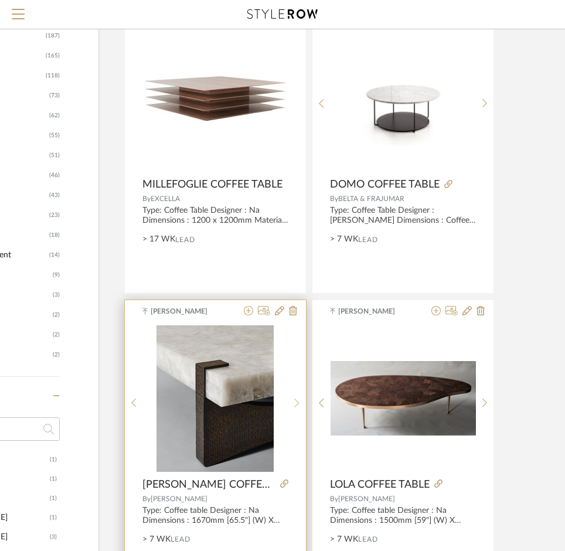
click at [302, 406] on sr-next-btn at bounding box center [297, 403] width 18 height 10
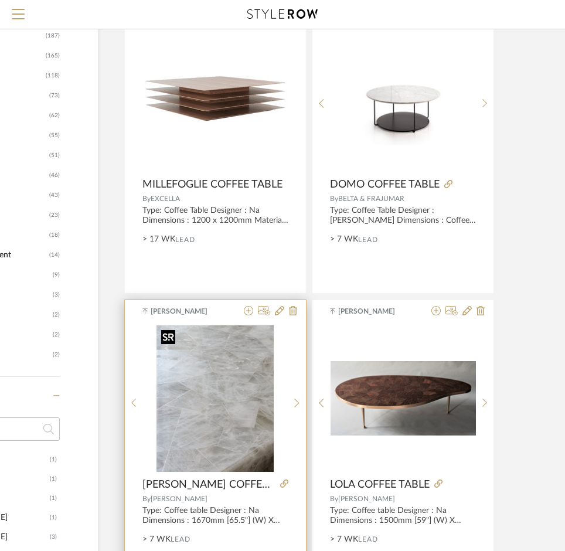
scroll to position [880, 140]
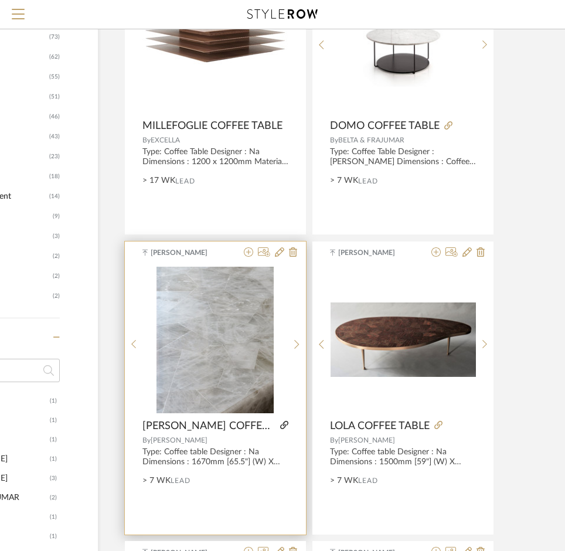
click at [280, 428] on icon at bounding box center [284, 425] width 8 height 8
click at [132, 347] on icon at bounding box center [133, 345] width 5 height 10
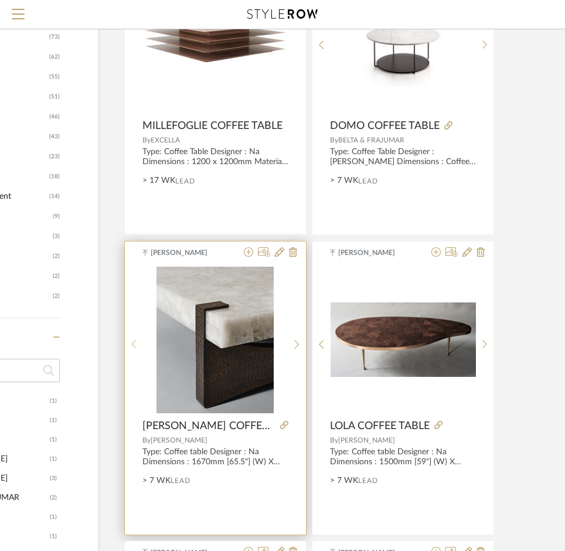
click at [130, 343] on sr-prev-btn at bounding box center [134, 345] width 18 height 10
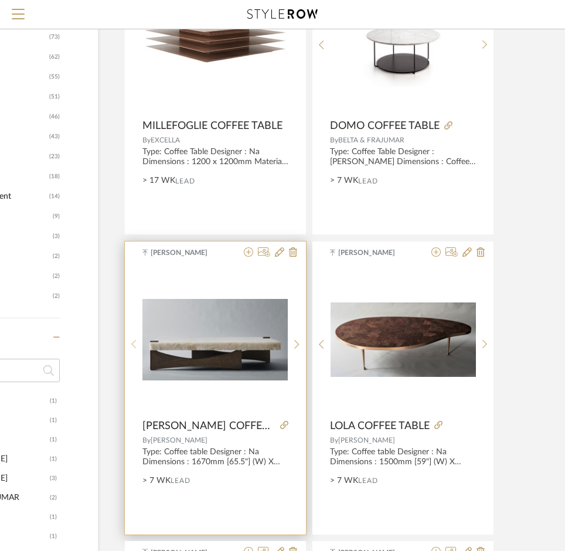
click at [130, 350] on div at bounding box center [134, 345] width 18 height 156
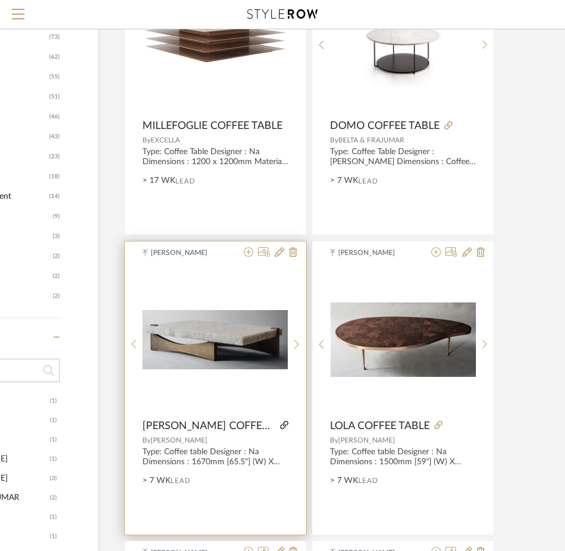
click at [280, 423] on icon at bounding box center [284, 425] width 8 height 8
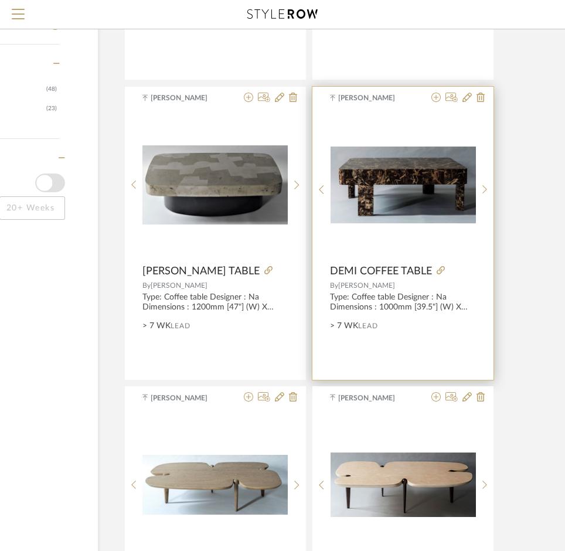
scroll to position [1642, 140]
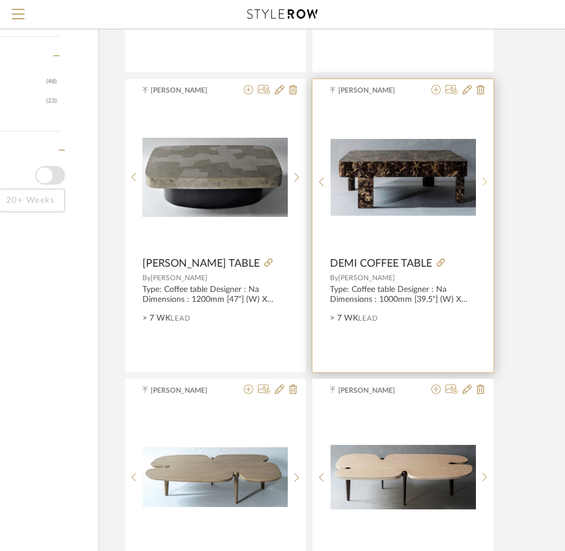
click at [413, 184] on icon at bounding box center [485, 182] width 5 height 10
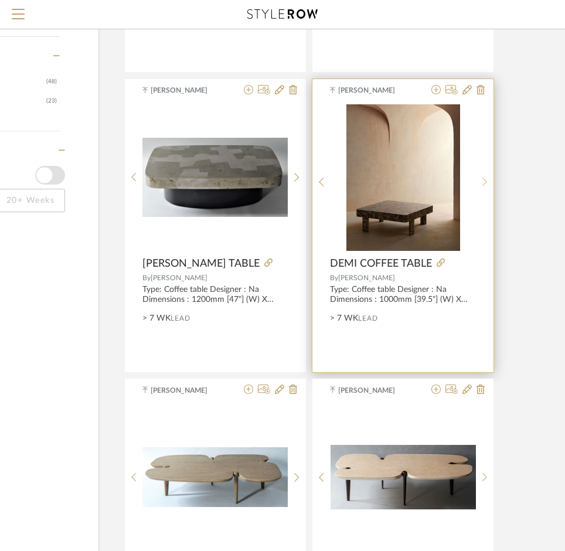
click at [413, 184] on icon at bounding box center [485, 182] width 5 height 10
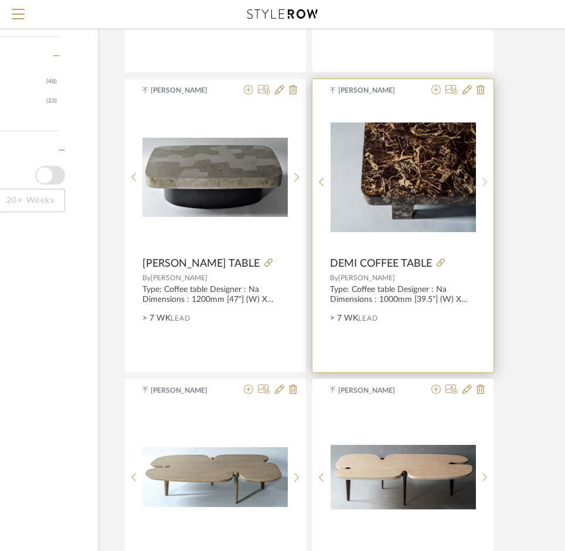
click at [413, 184] on icon at bounding box center [485, 182] width 5 height 10
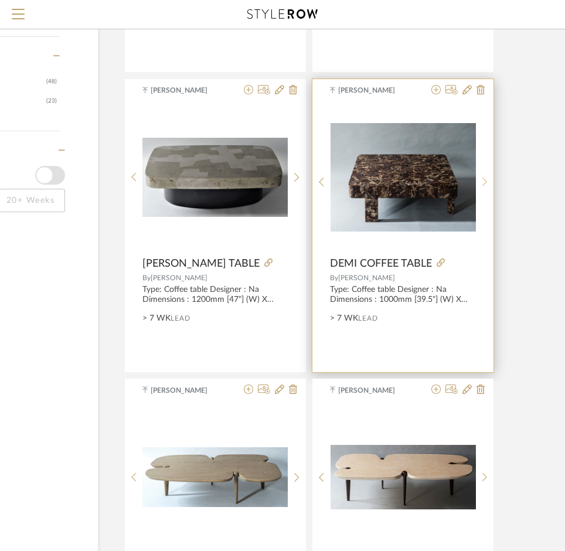
click at [413, 184] on icon at bounding box center [485, 182] width 5 height 10
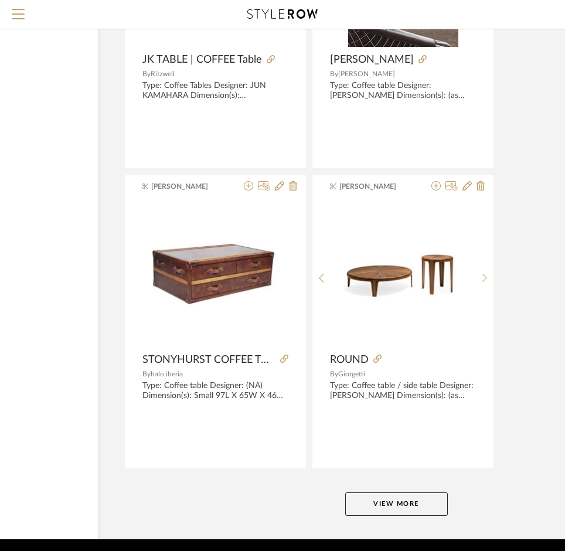
scroll to position [5199, 140]
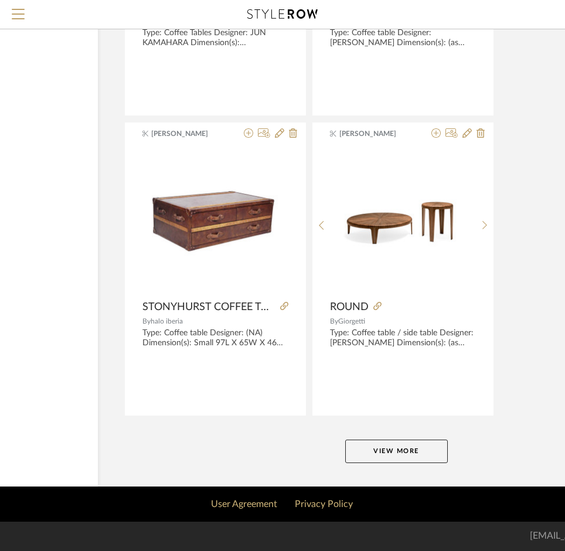
click at [413, 454] on button "View More" at bounding box center [396, 451] width 103 height 23
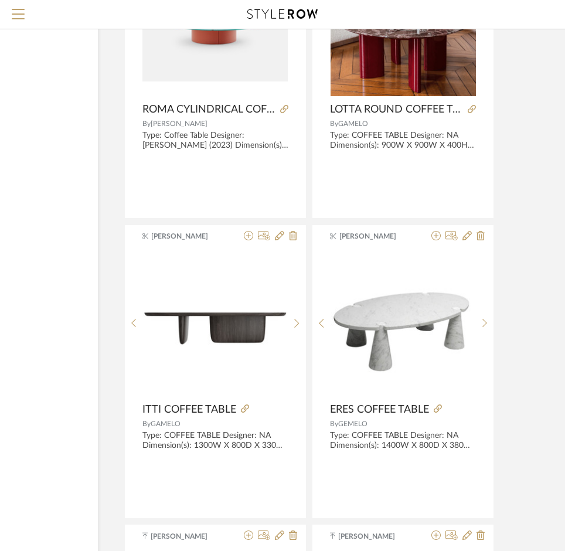
scroll to position [7721, 140]
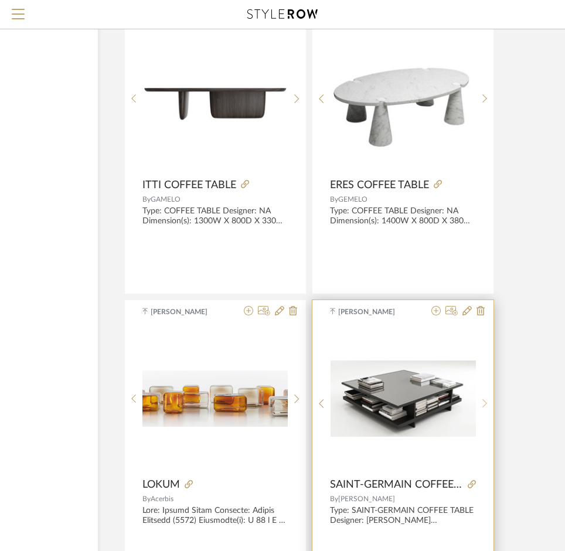
click at [413, 406] on icon at bounding box center [485, 404] width 5 height 10
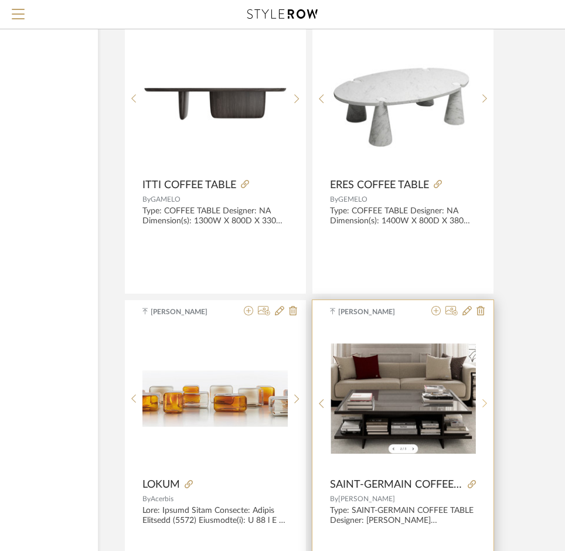
click at [413, 406] on icon at bounding box center [485, 404] width 5 height 10
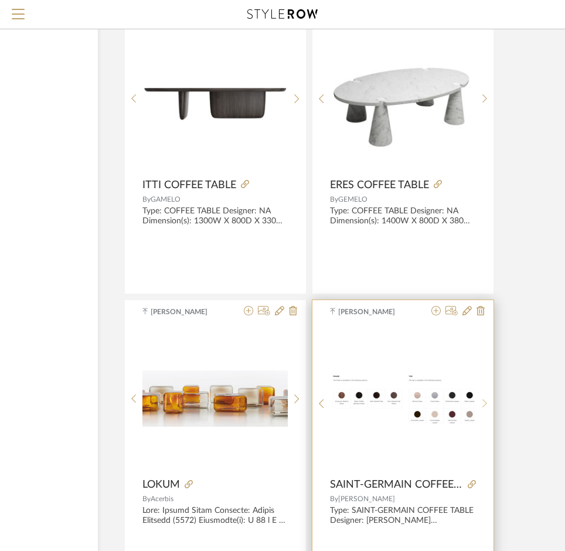
click at [413, 406] on icon at bounding box center [485, 404] width 5 height 10
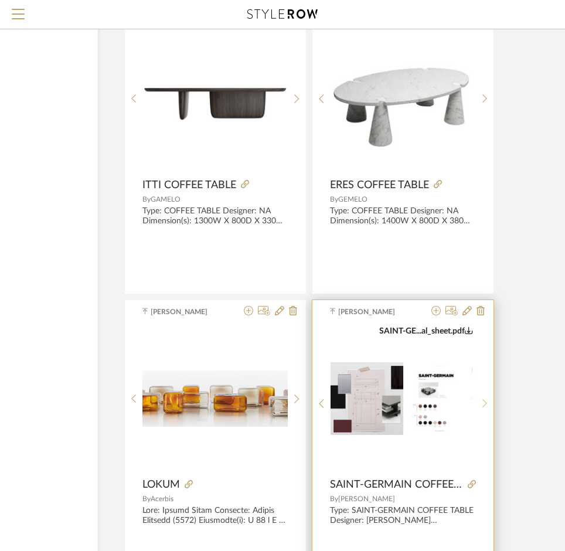
click at [413, 406] on icon at bounding box center [485, 404] width 5 height 10
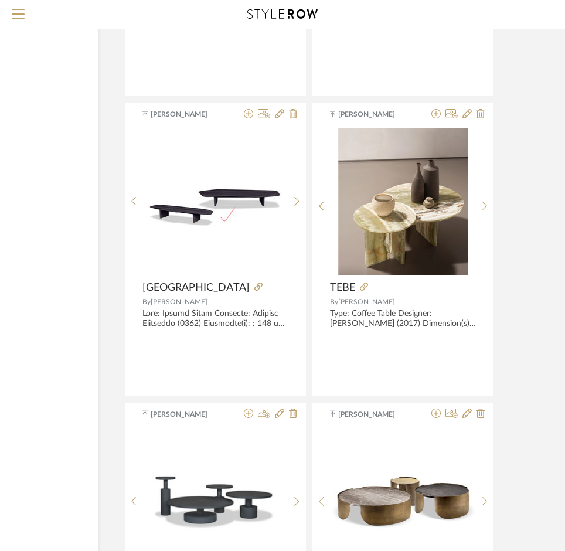
scroll to position [8894, 140]
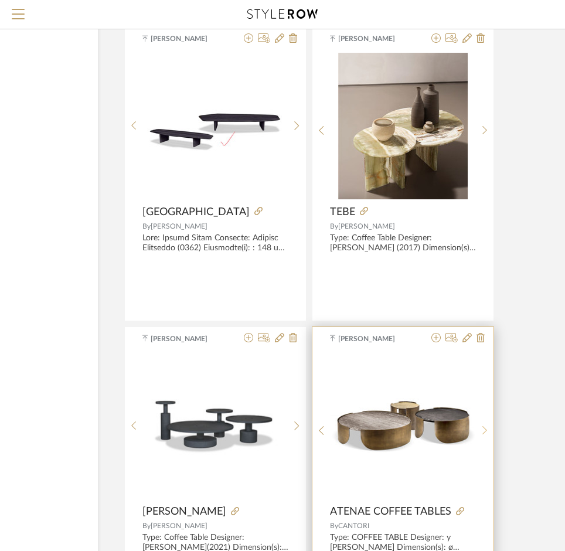
click at [413, 437] on div at bounding box center [485, 431] width 18 height 156
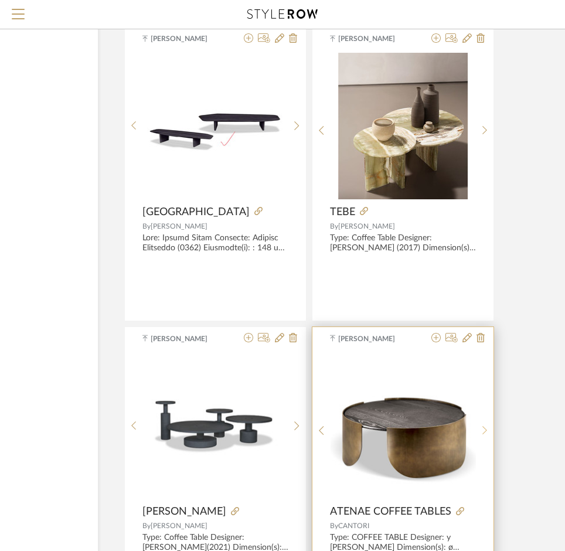
click at [413, 437] on div at bounding box center [485, 431] width 18 height 156
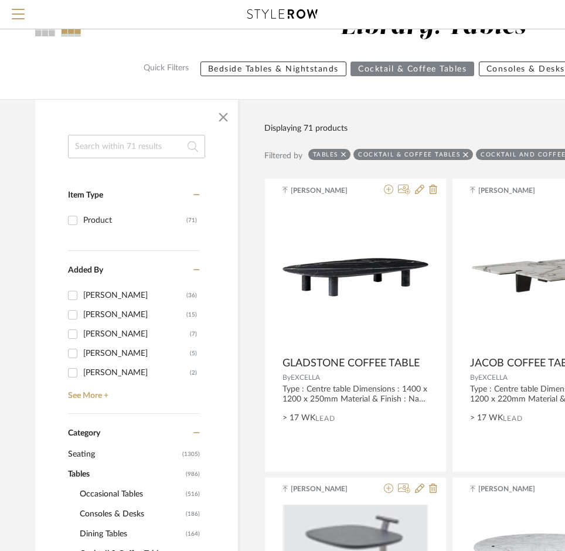
scroll to position [117, 0]
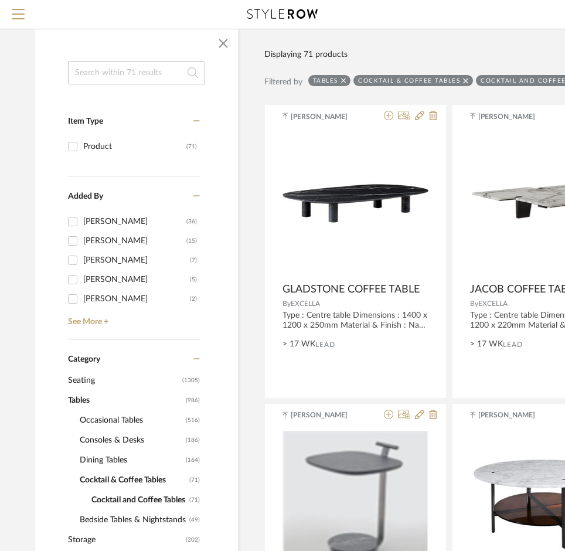
click at [105, 415] on span "Occasional Tables" at bounding box center [131, 421] width 103 height 20
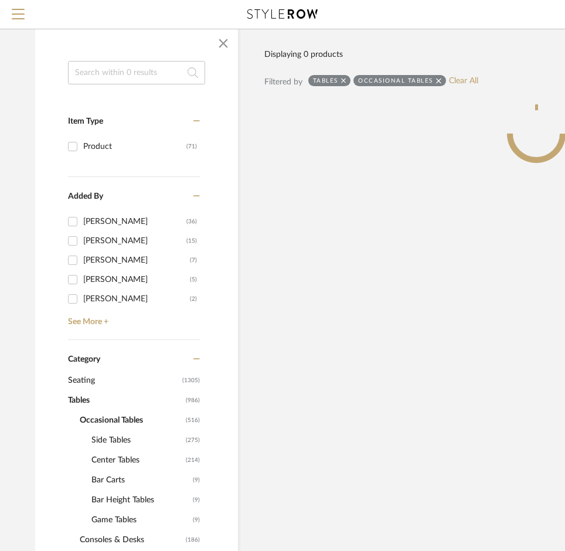
click at [109, 436] on span "Side Tables" at bounding box center [138, 441] width 92 height 20
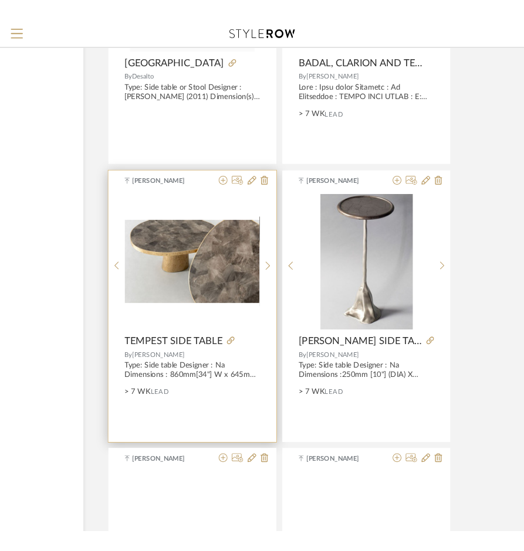
scroll to position [3402, 148]
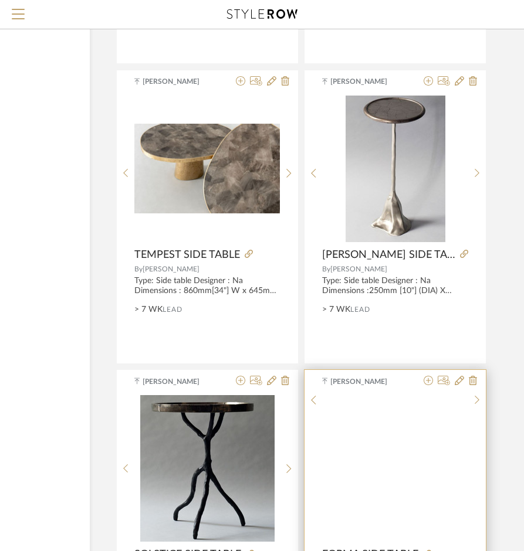
scroll to position [3519, 148]
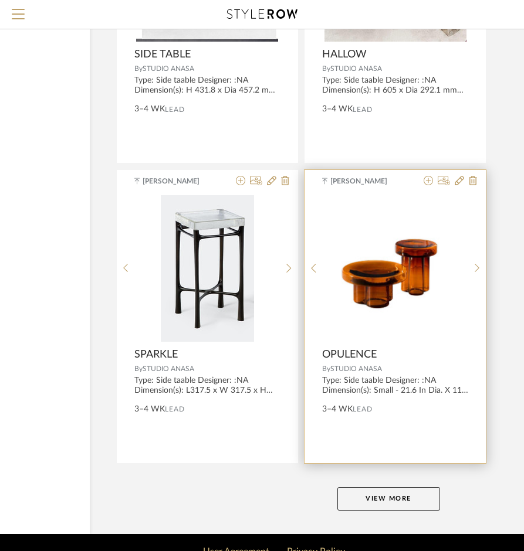
scroll to position [5199, 148]
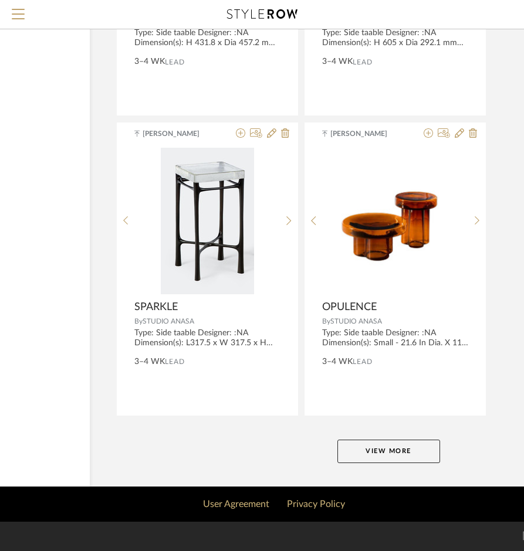
click at [400, 446] on button "View More" at bounding box center [388, 451] width 103 height 23
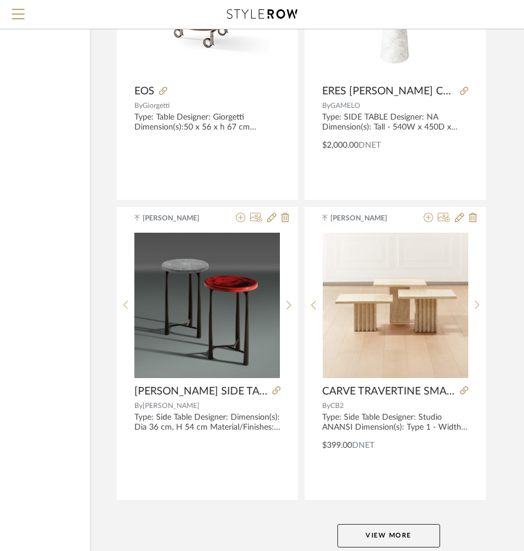
scroll to position [10537, 148]
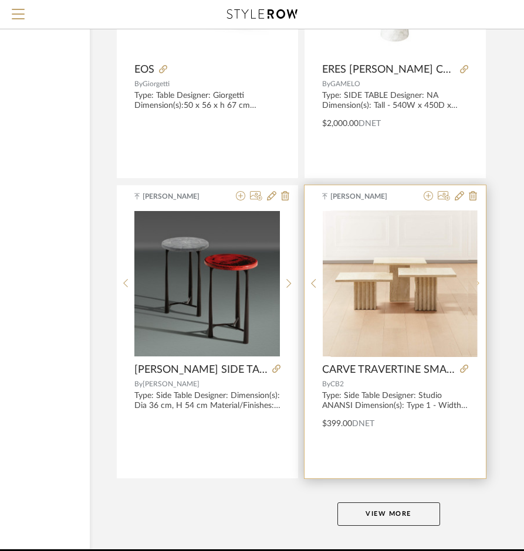
click at [413, 283] on div at bounding box center [477, 284] width 18 height 147
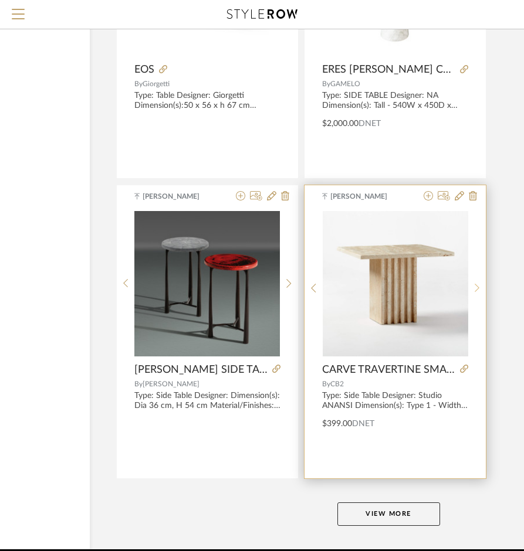
click at [413, 283] on div at bounding box center [477, 289] width 18 height 156
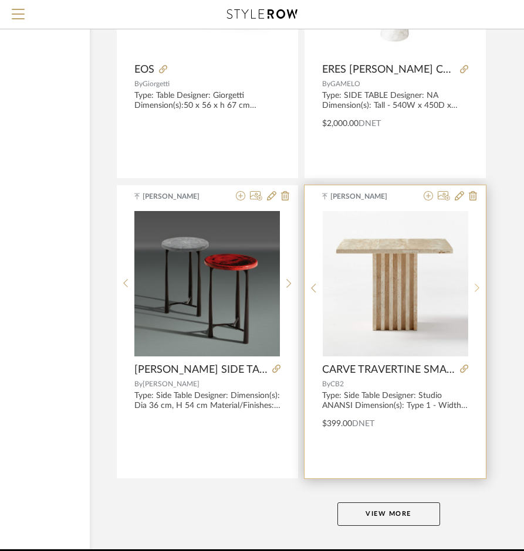
click at [413, 283] on div at bounding box center [477, 289] width 18 height 156
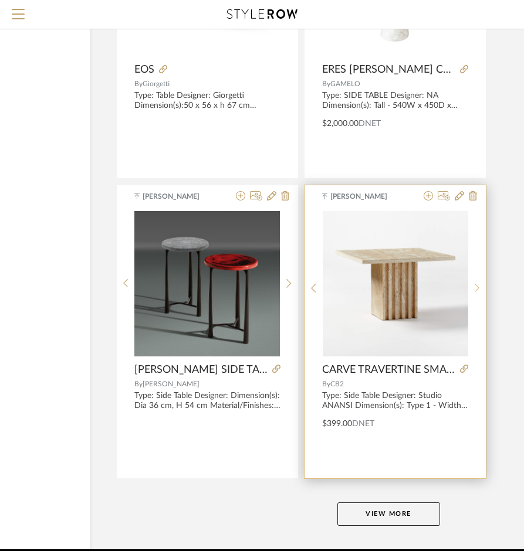
click at [413, 283] on div at bounding box center [477, 289] width 18 height 156
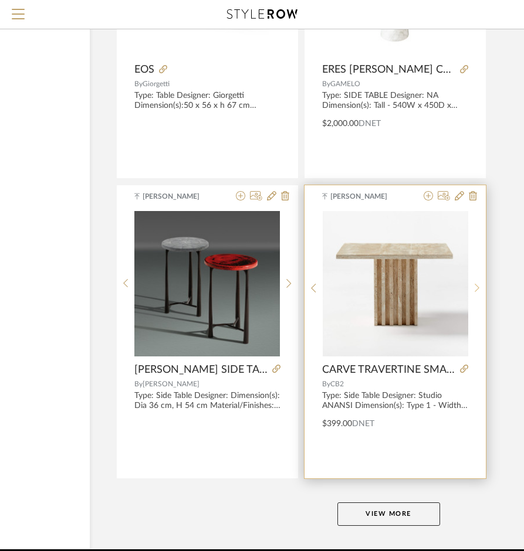
click at [413, 286] on sr-next-btn at bounding box center [477, 288] width 18 height 10
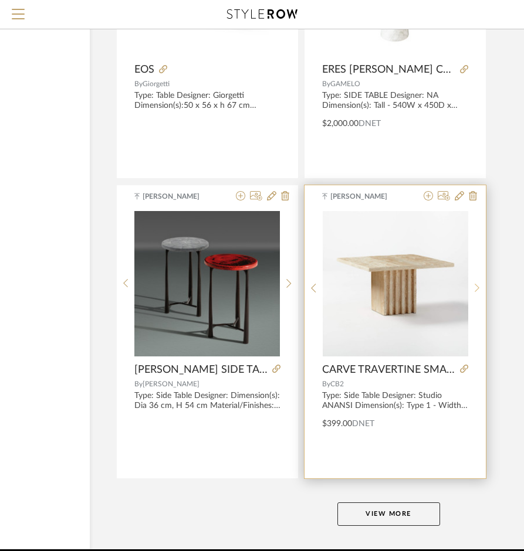
click at [413, 286] on sr-next-btn at bounding box center [477, 288] width 18 height 10
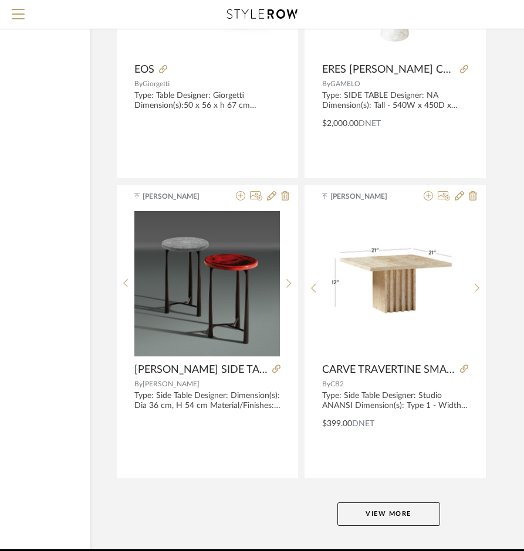
click at [401, 510] on button "View More" at bounding box center [388, 514] width 103 height 23
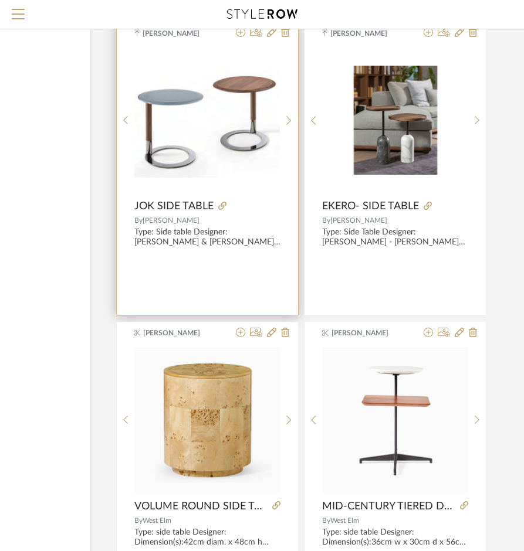
scroll to position [15991, 148]
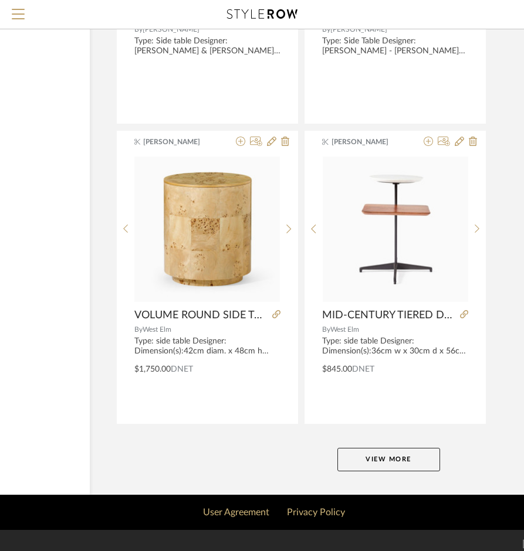
click at [406, 458] on button "View More" at bounding box center [388, 459] width 103 height 23
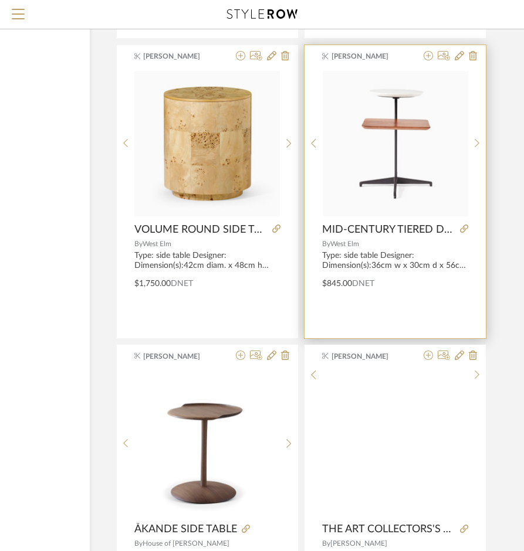
scroll to position [16226, 148]
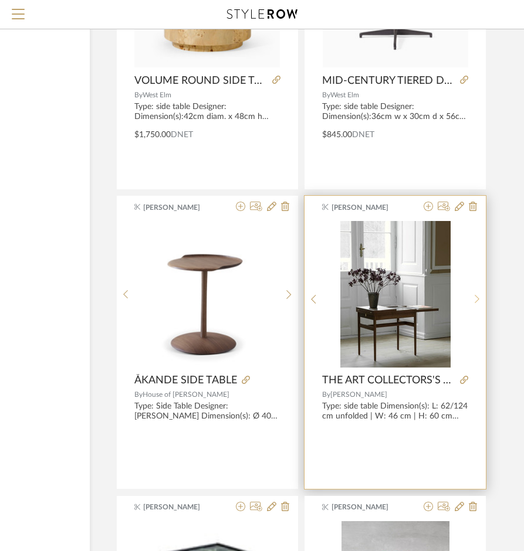
click at [413, 298] on sr-next-btn at bounding box center [477, 299] width 18 height 10
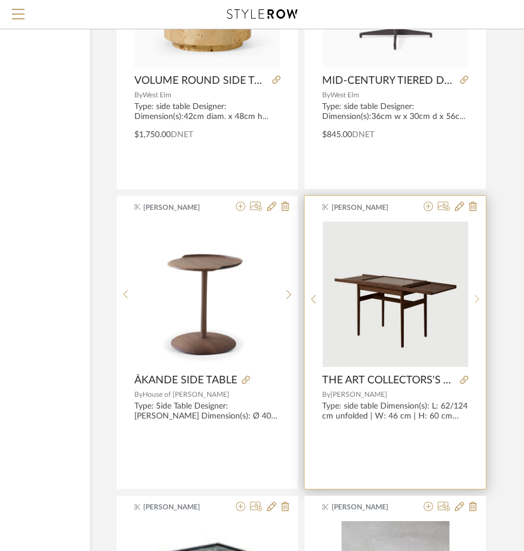
click at [413, 298] on sr-next-btn at bounding box center [477, 299] width 18 height 10
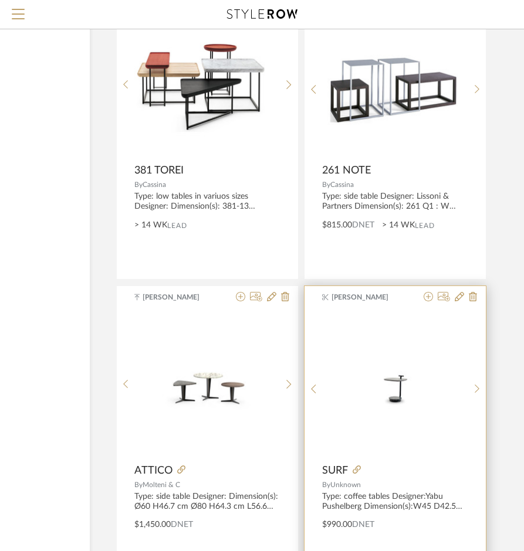
scroll to position [21400, 148]
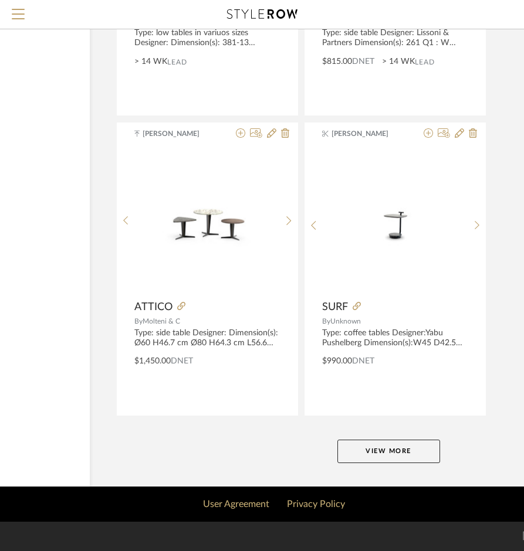
click at [378, 453] on button "View More" at bounding box center [388, 451] width 103 height 23
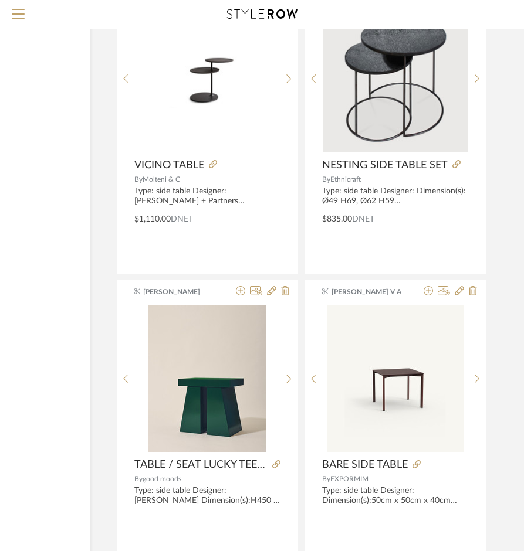
scroll to position [22749, 148]
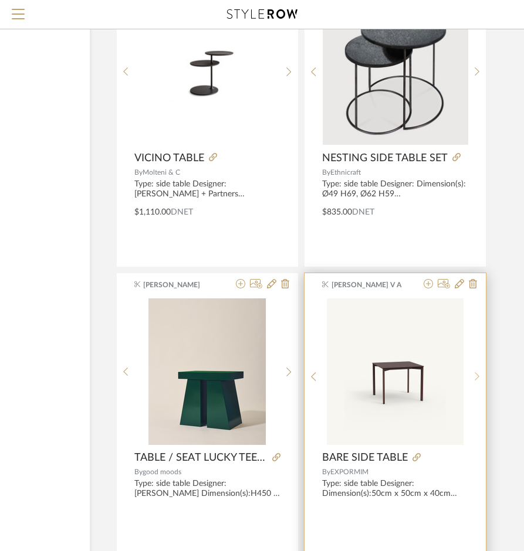
click at [413, 380] on icon at bounding box center [477, 377] width 5 height 10
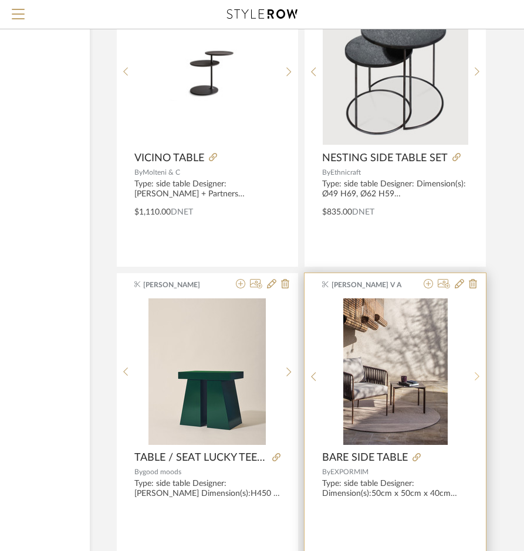
click at [413, 380] on icon at bounding box center [477, 377] width 5 height 10
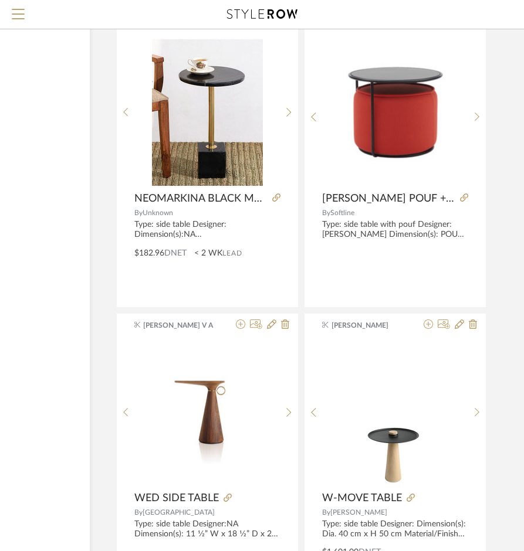
scroll to position [24391, 148]
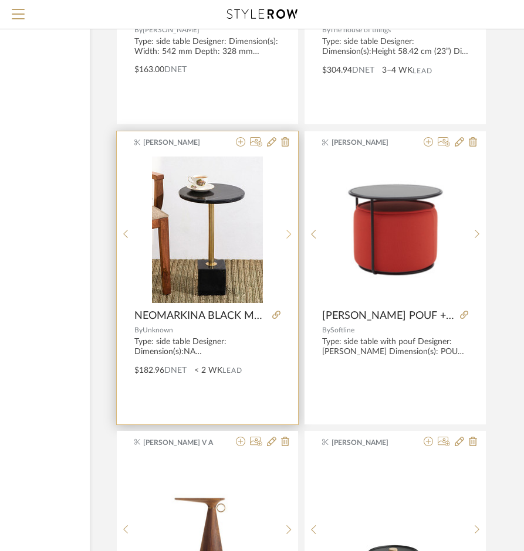
click at [282, 233] on sr-next-btn at bounding box center [289, 234] width 18 height 10
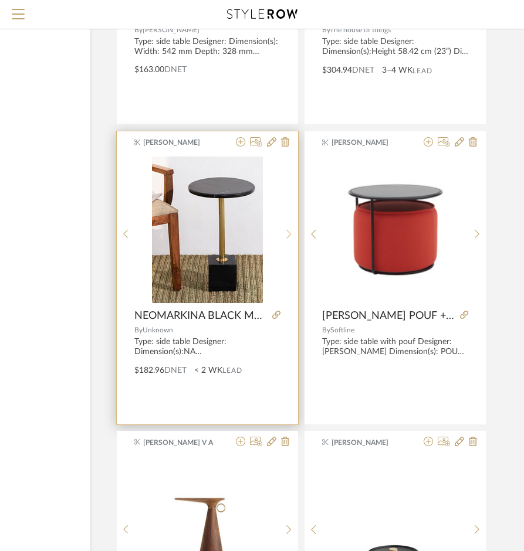
click at [282, 233] on sr-next-btn at bounding box center [289, 234] width 18 height 10
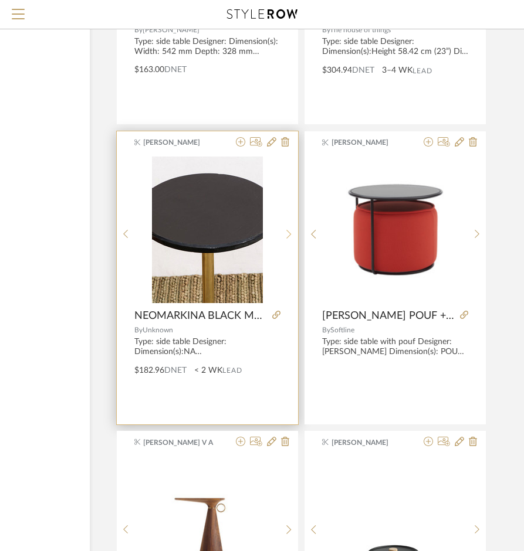
click at [282, 233] on sr-next-btn at bounding box center [289, 234] width 18 height 10
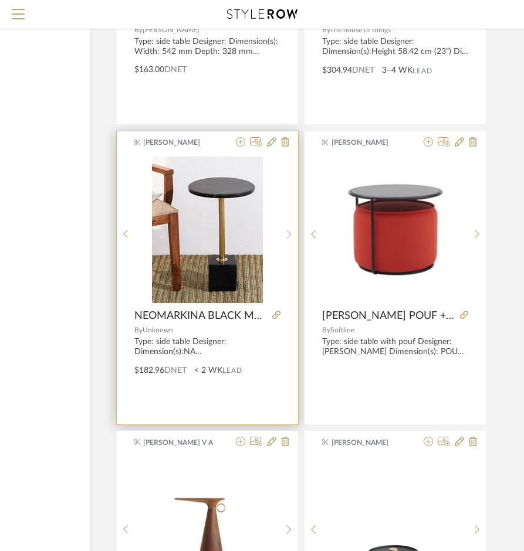
click at [282, 233] on sr-next-btn at bounding box center [289, 234] width 18 height 10
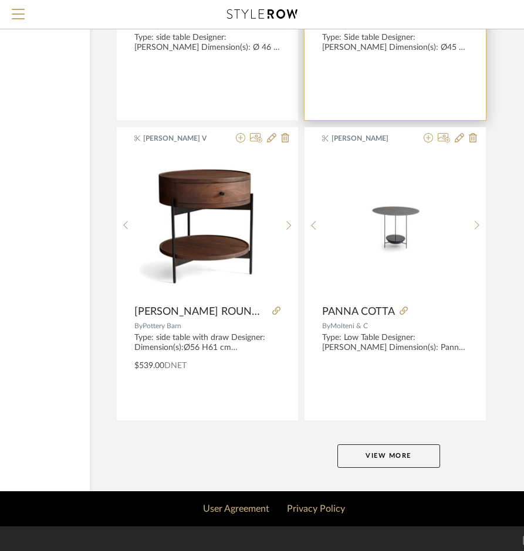
scroll to position [26796, 148]
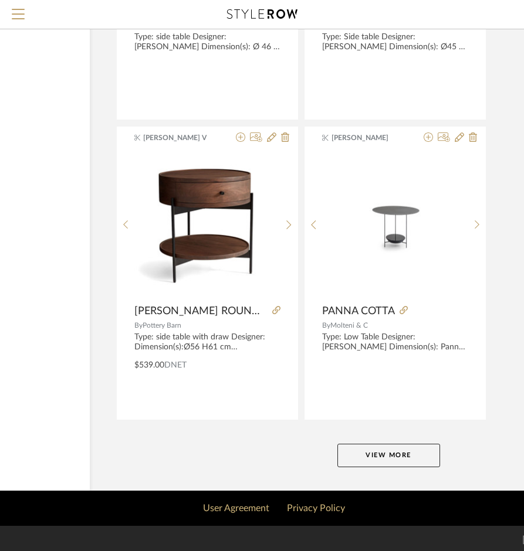
click at [401, 462] on button "View More" at bounding box center [388, 455] width 103 height 23
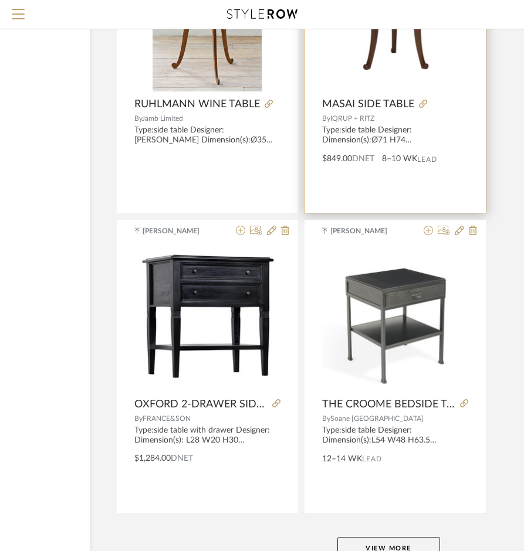
scroll to position [32192, 148]
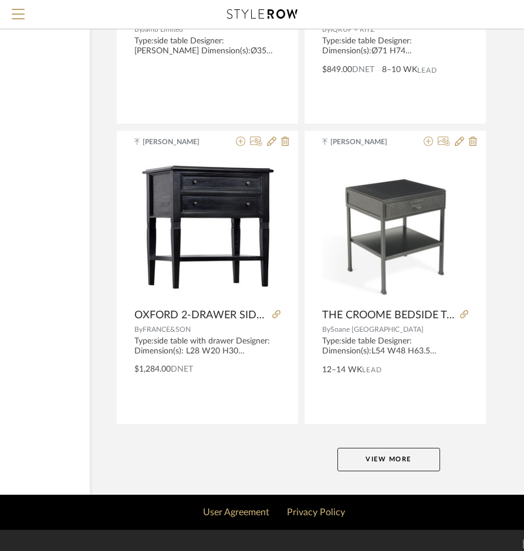
click at [401, 466] on button "View More" at bounding box center [388, 459] width 103 height 23
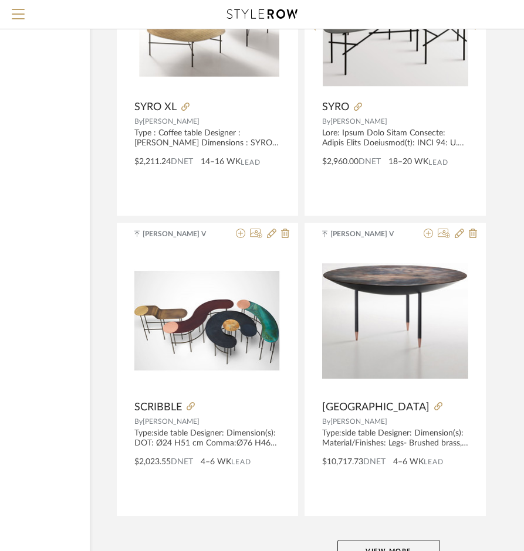
scroll to position [37601, 148]
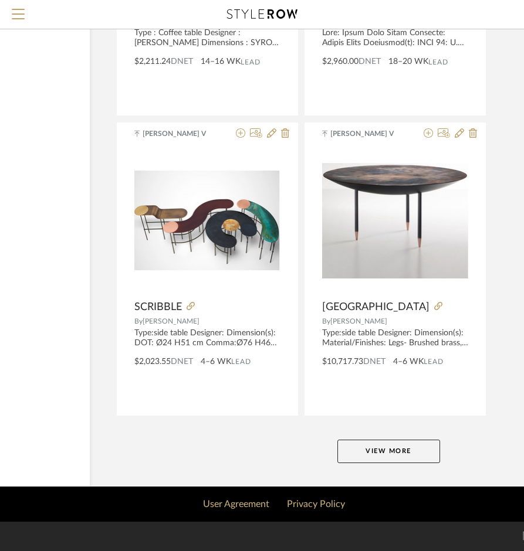
click at [378, 443] on button "View More" at bounding box center [388, 451] width 103 height 23
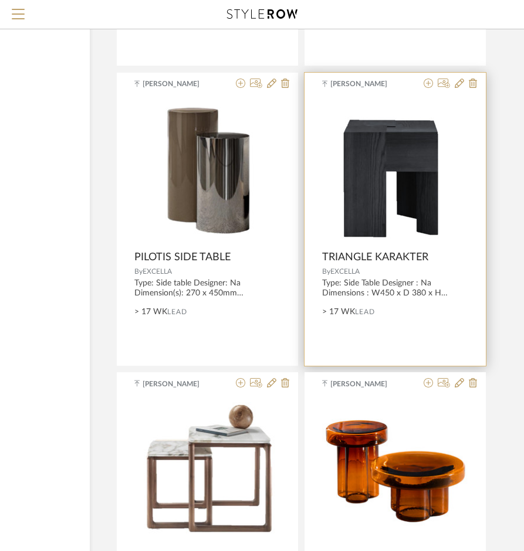
scroll to position [2229, 148]
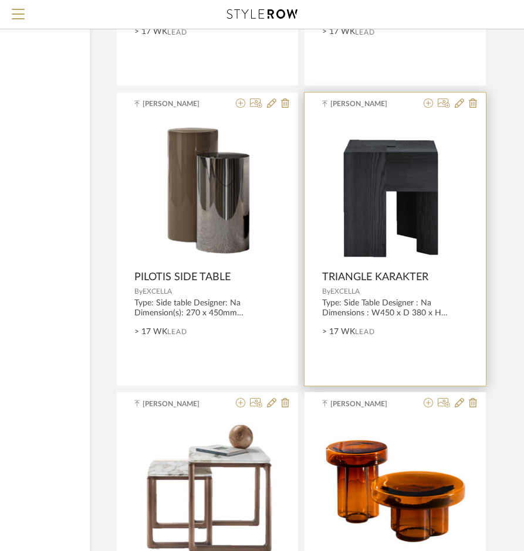
drag, startPoint x: 319, startPoint y: 270, endPoint x: 374, endPoint y: 296, distance: 60.1
click at [374, 296] on div "[PERSON_NAME] TRIANGLE KARAKTER By EXCELLA Type: Side Table Designer : Na Dimen…" at bounding box center [394, 239] width 181 height 293
copy div "TRIANGLE KARAKTER By EXCELLA"
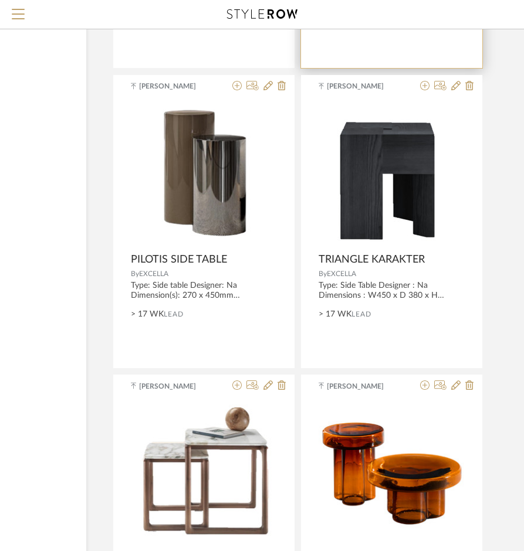
scroll to position [2463, 152]
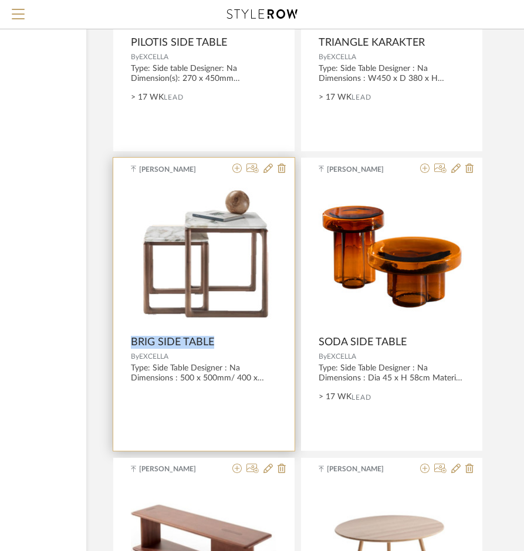
drag, startPoint x: 131, startPoint y: 338, endPoint x: 220, endPoint y: 348, distance: 89.6
click at [220, 348] on product-name "BRIG SIDE TABLE" at bounding box center [203, 342] width 181 height 13
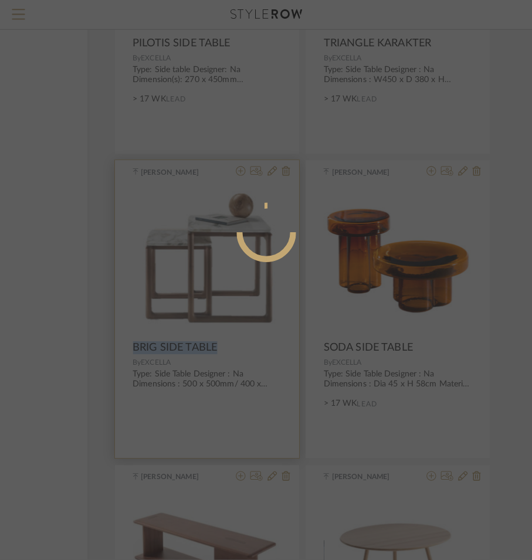
scroll to position [0, 0]
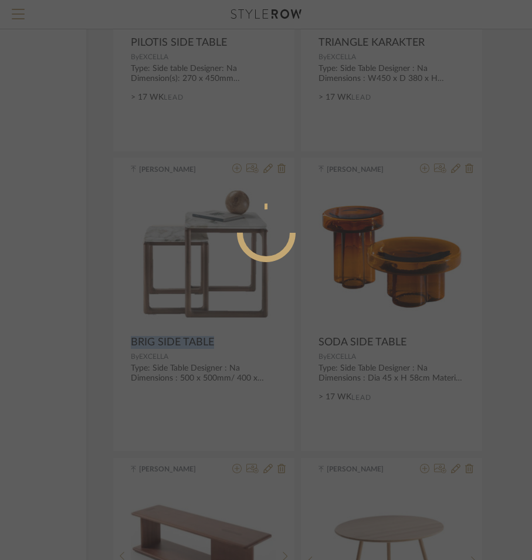
copy span "BRIG SIDE TABLE"
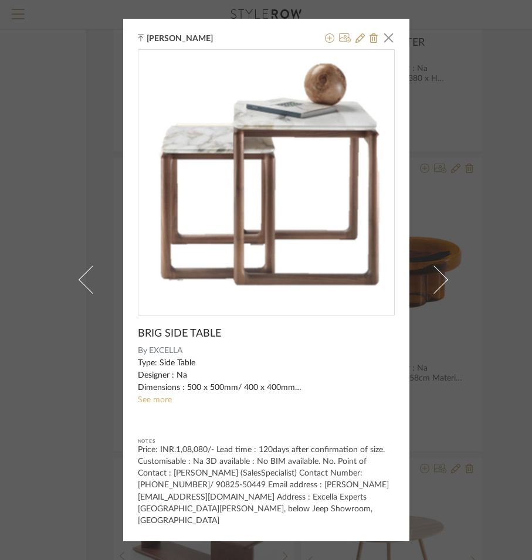
click at [154, 402] on link "See more" at bounding box center [155, 400] width 34 height 8
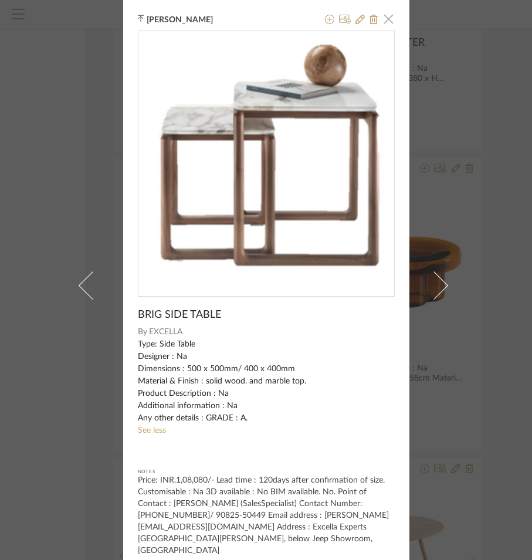
click at [382, 23] on span "button" at bounding box center [388, 18] width 23 height 23
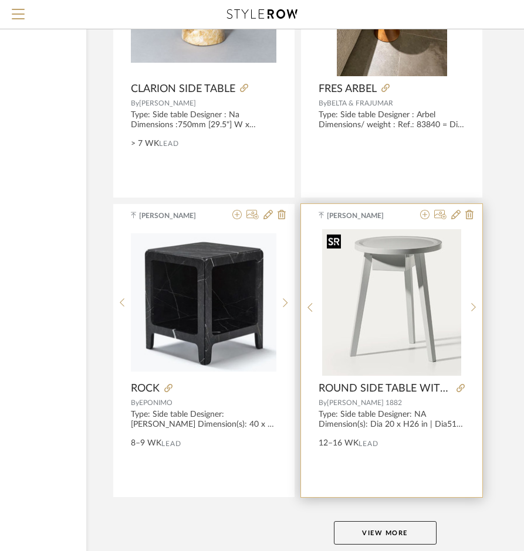
scroll to position [4299, 152]
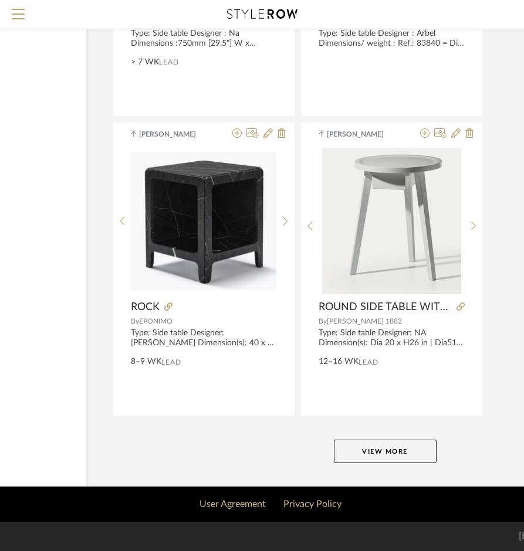
click at [380, 449] on button "View More" at bounding box center [385, 451] width 103 height 23
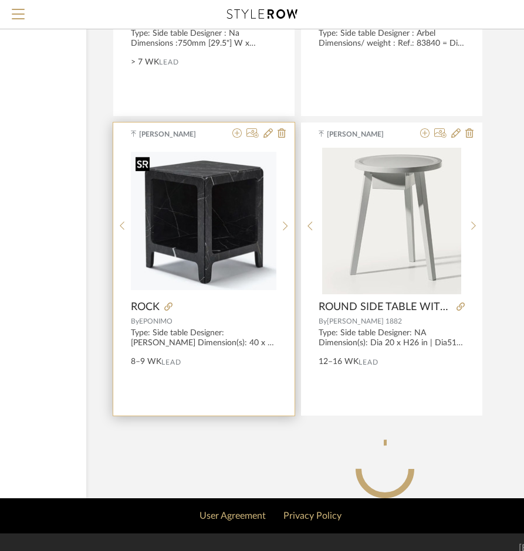
click at [218, 247] on img "0" at bounding box center [203, 221] width 145 height 138
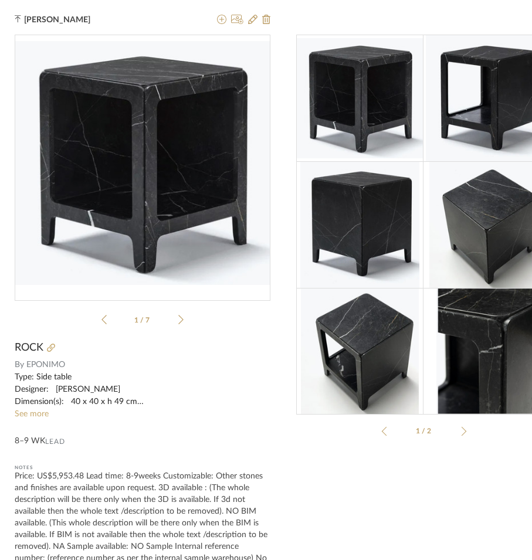
scroll to position [59, 0]
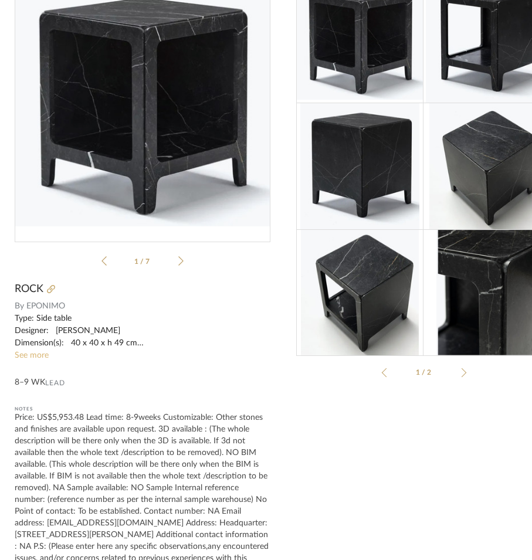
click at [34, 356] on link "See more" at bounding box center [32, 355] width 34 height 8
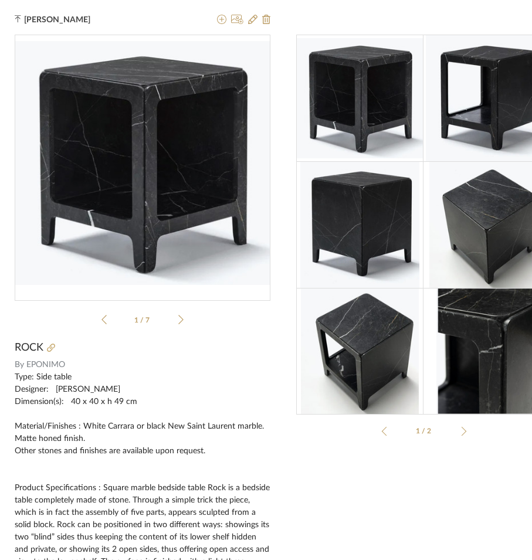
scroll to position [0, 48]
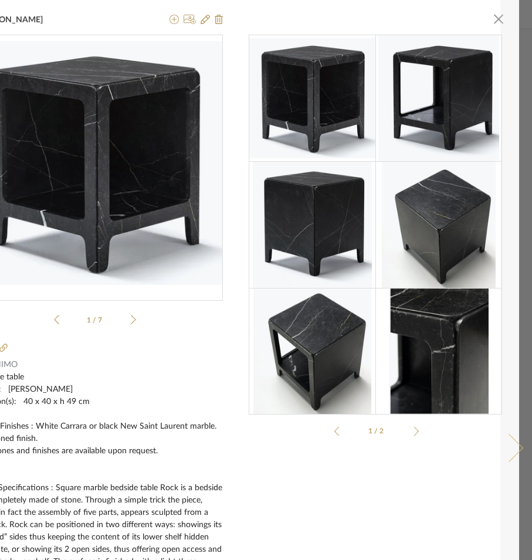
click at [500, 15] on link at bounding box center [516, 448] width 32 height 896
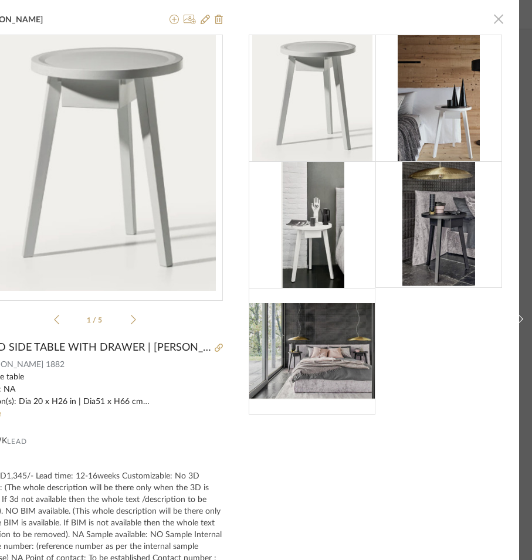
click at [490, 25] on span "button" at bounding box center [498, 18] width 23 height 23
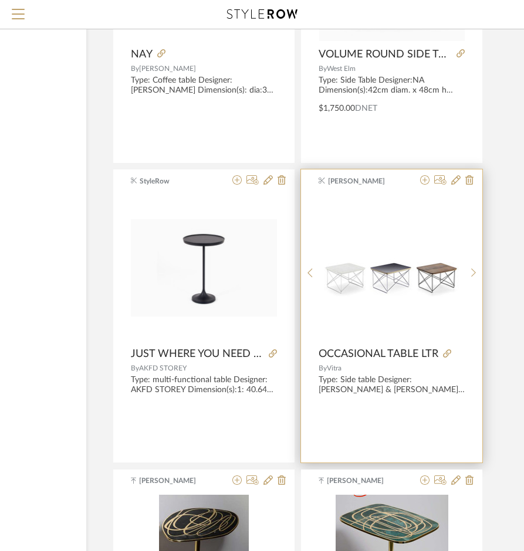
scroll to position [6645, 152]
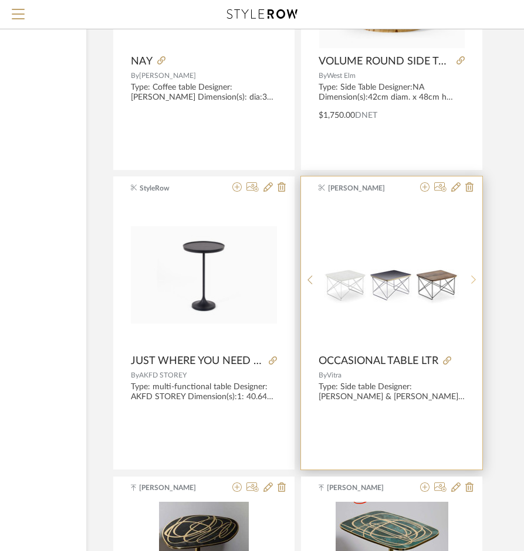
click at [476, 283] on sr-next-btn at bounding box center [474, 280] width 18 height 10
